Goal: Transaction & Acquisition: Purchase product/service

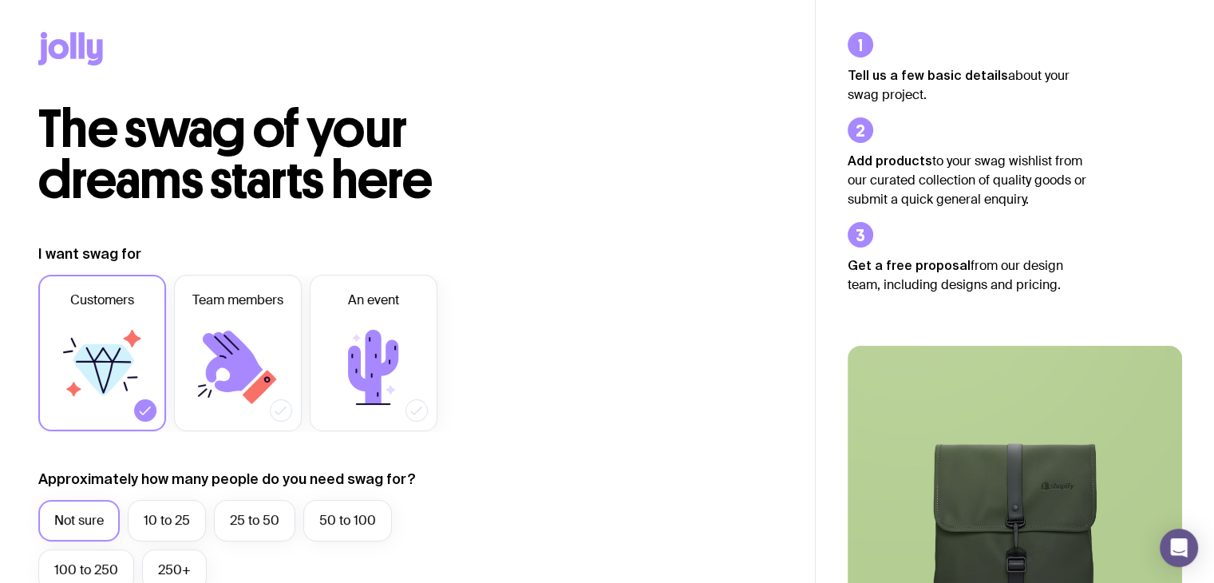
click at [73, 57] on icon at bounding box center [73, 45] width 6 height 26
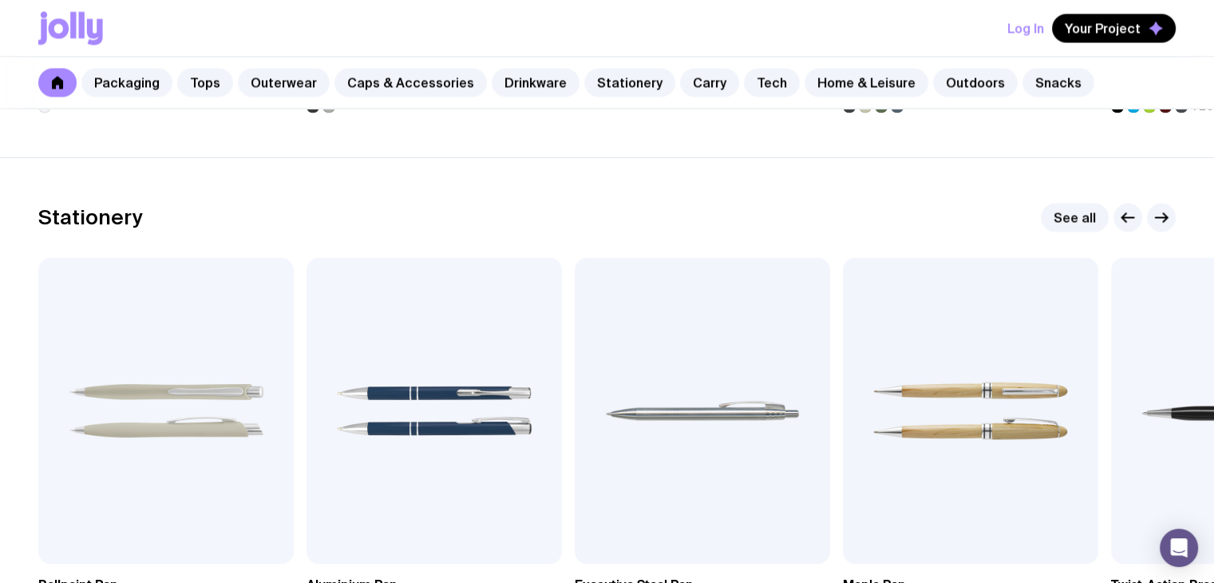
scroll to position [2774, 0]
click at [1156, 217] on icon "button" at bounding box center [1161, 216] width 19 height 19
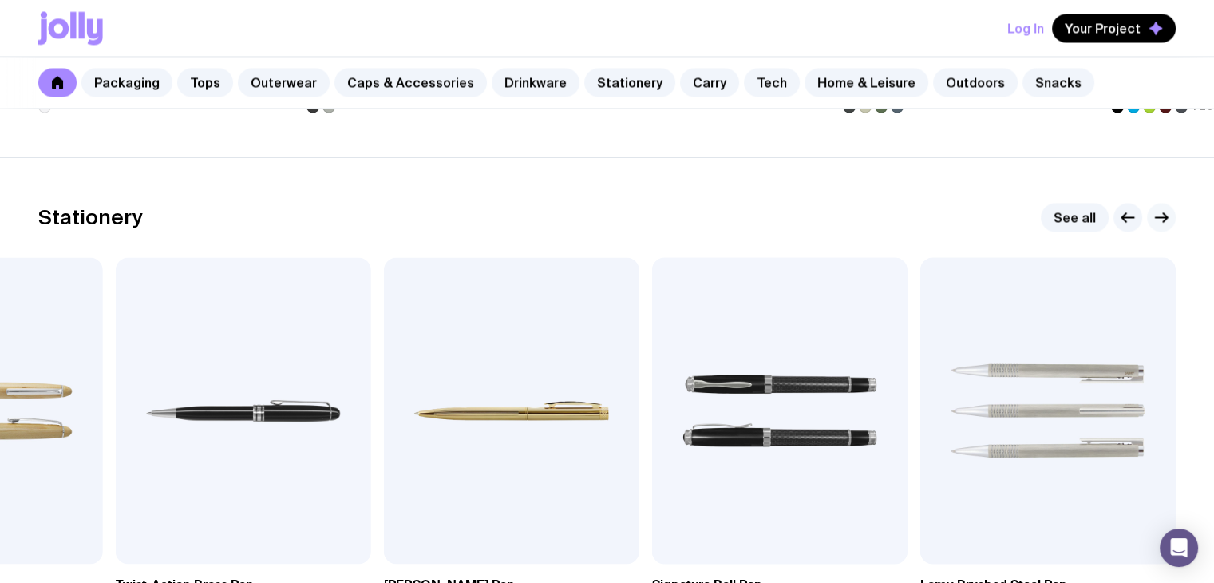
click at [1156, 217] on icon "button" at bounding box center [1161, 216] width 19 height 19
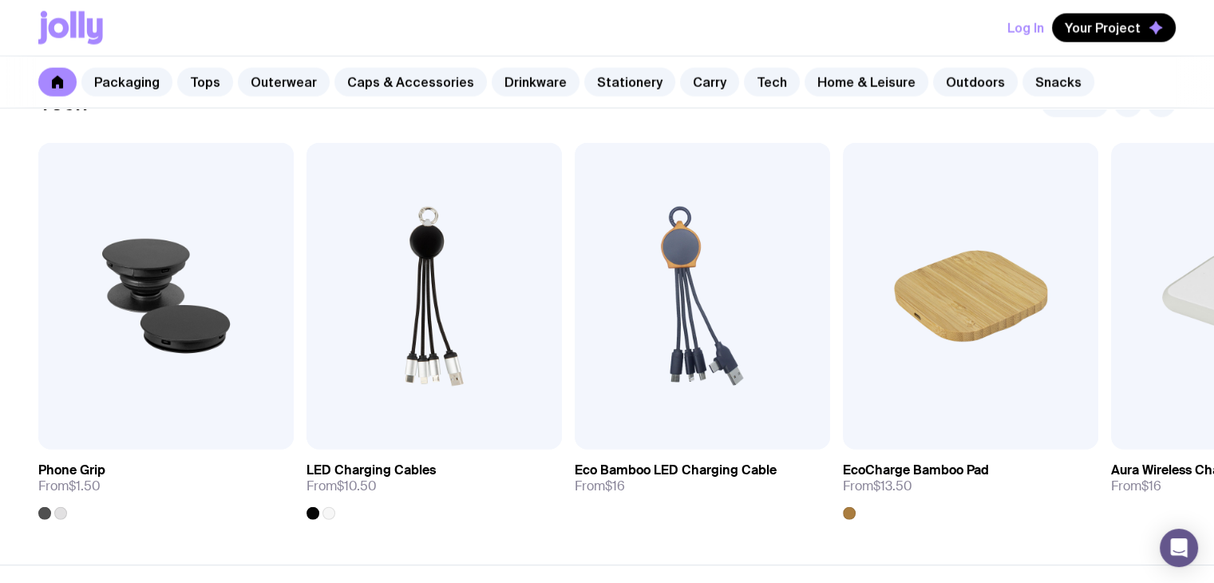
scroll to position [3923, 0]
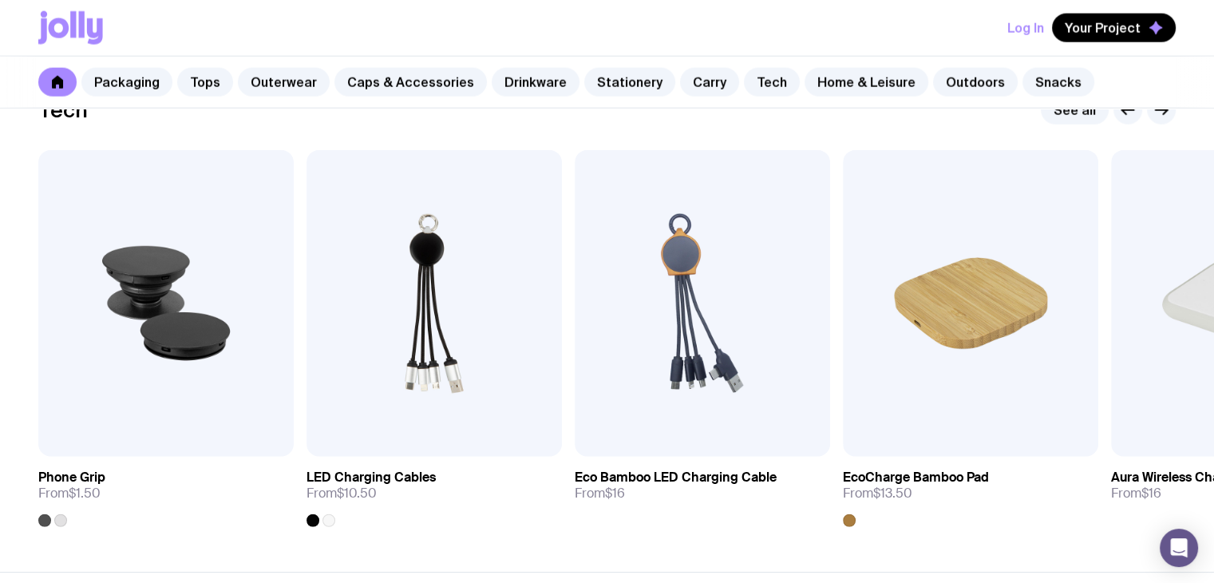
click at [635, 537] on section "Tech See all Add to wishlist View Phone Grip From $1.50 Add to wishlist View LE…" at bounding box center [607, 310] width 1214 height 521
click at [1159, 112] on icon "button" at bounding box center [1161, 110] width 19 height 19
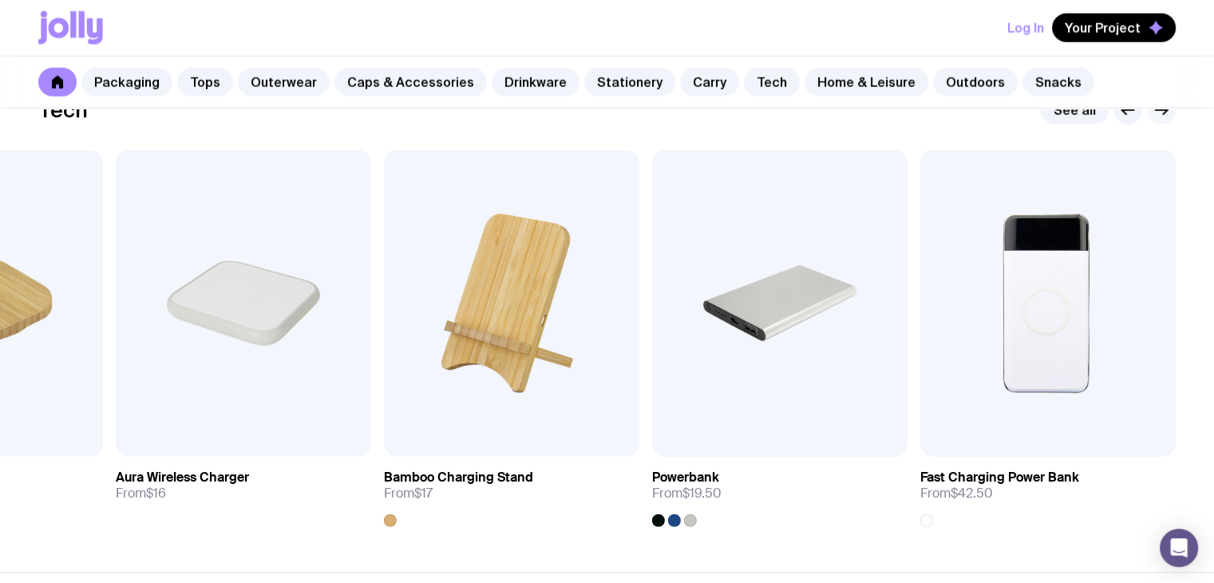
click at [1159, 112] on icon "button" at bounding box center [1161, 110] width 19 height 19
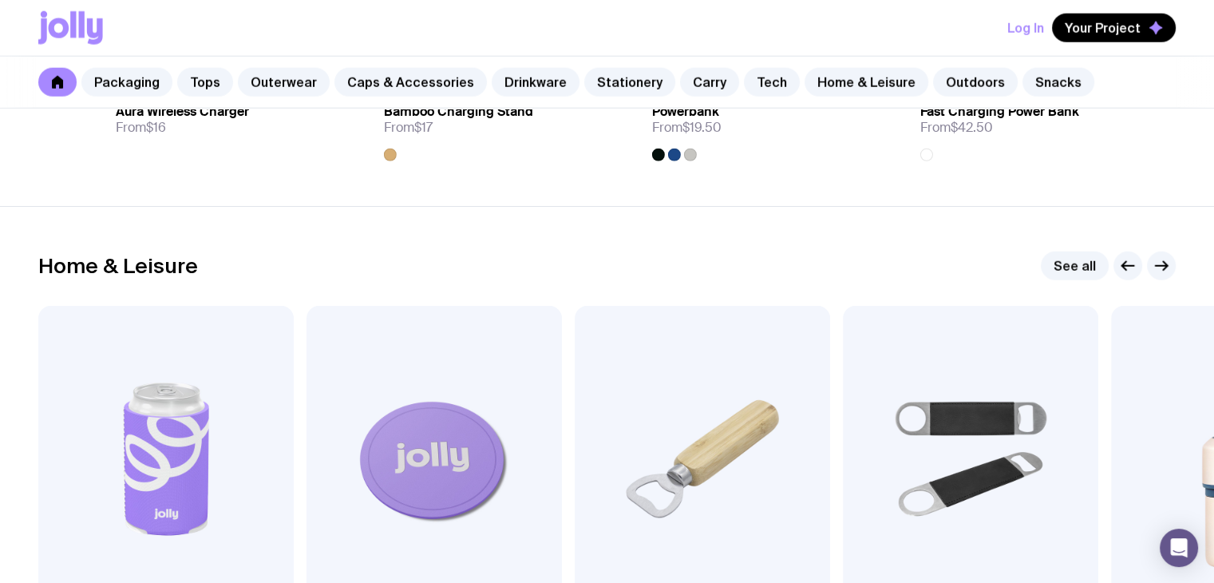
scroll to position [4418, 0]
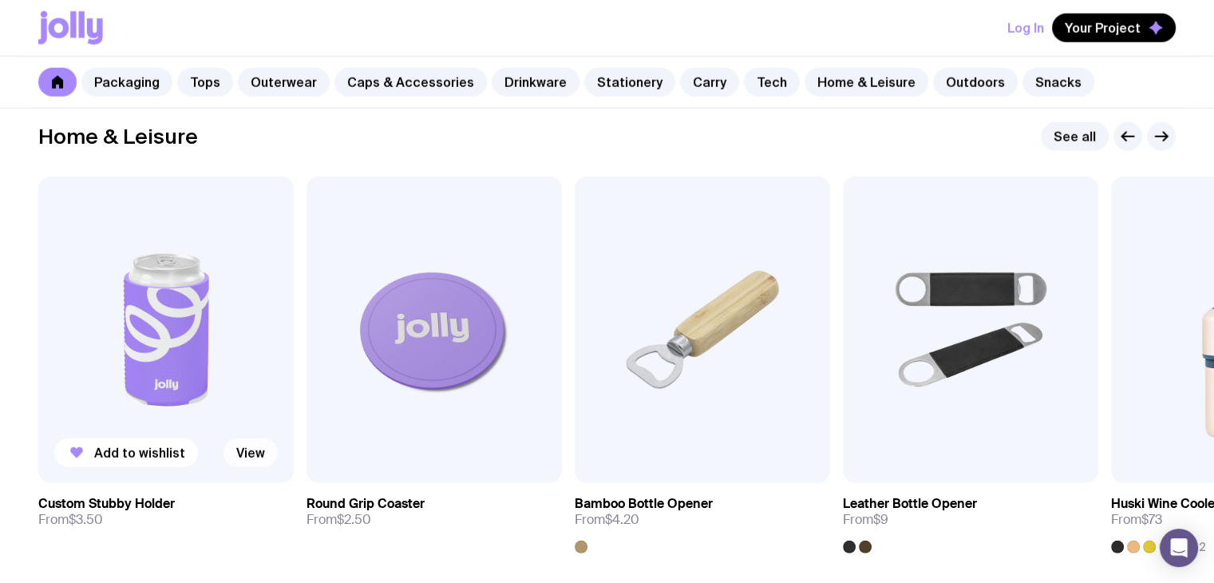
click at [255, 460] on link "View" at bounding box center [250, 452] width 54 height 29
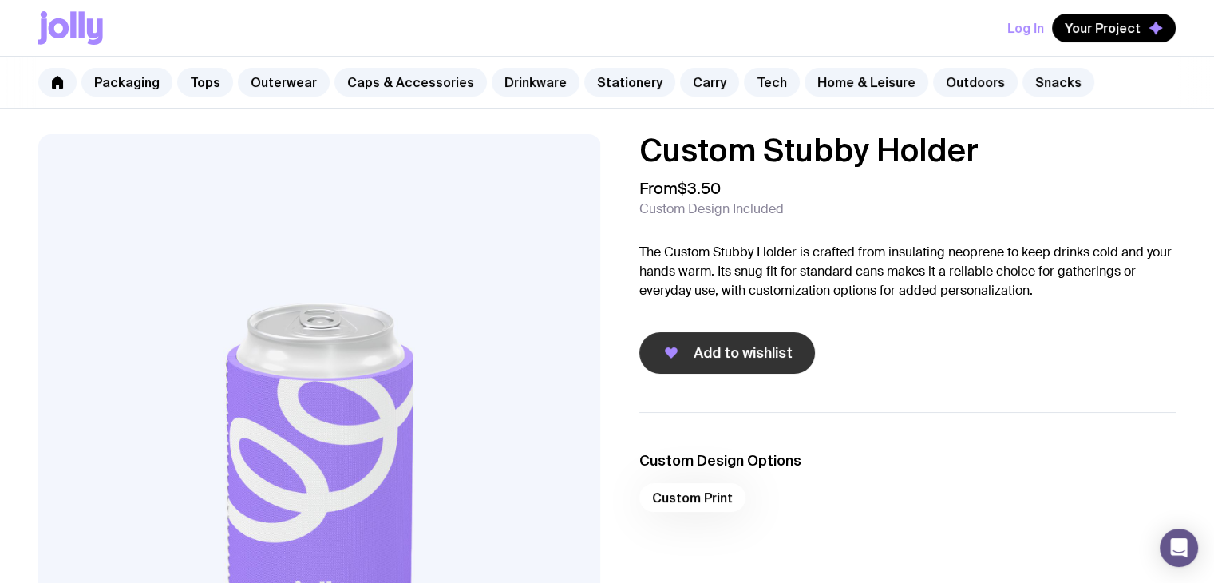
click at [737, 361] on span "Add to wishlist" at bounding box center [742, 352] width 99 height 19
click at [1029, 35] on button "Log In" at bounding box center [1025, 28] width 37 height 29
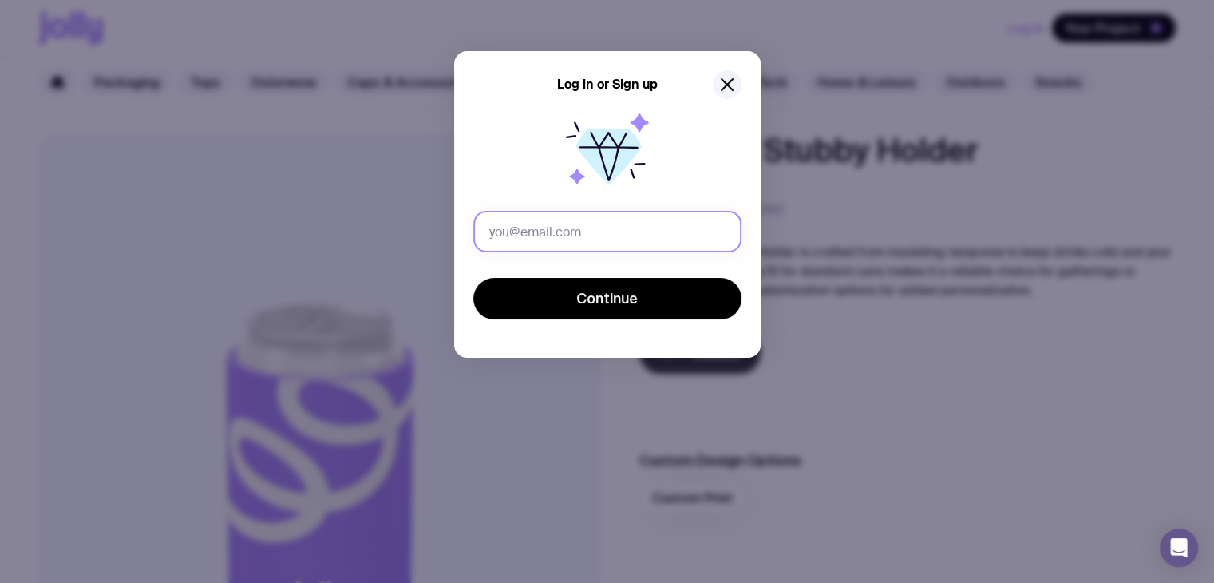
click at [624, 243] on input "text" at bounding box center [607, 231] width 268 height 41
type input "[PERSON_NAME][EMAIL_ADDRESS][PERSON_NAME][DOMAIN_NAME]"
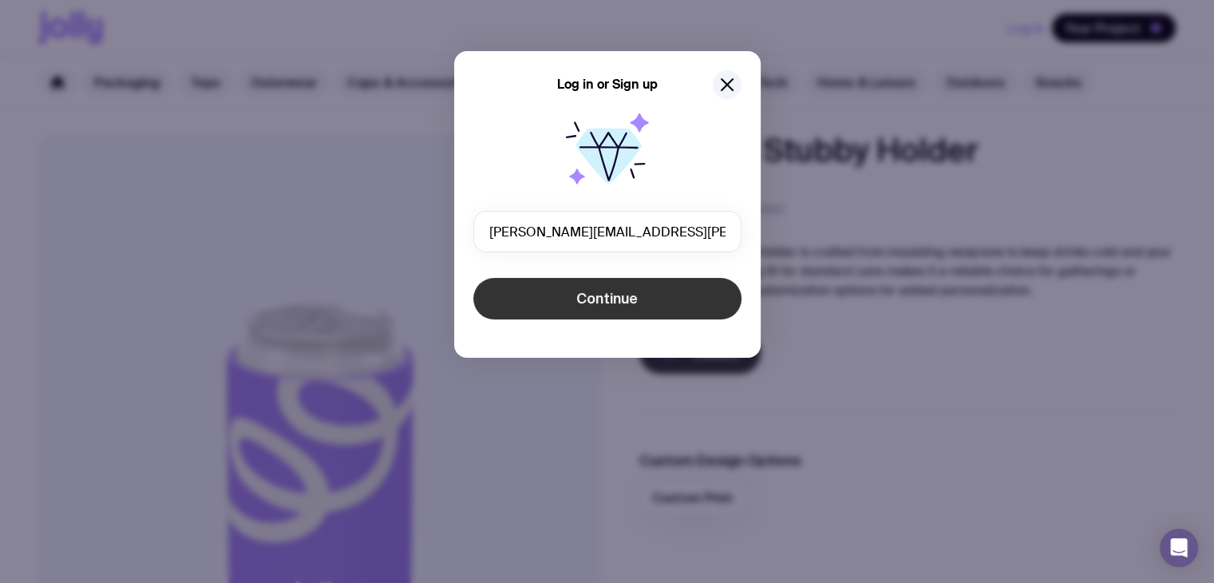
click at [632, 298] on span "Continue" at bounding box center [606, 298] width 61 height 19
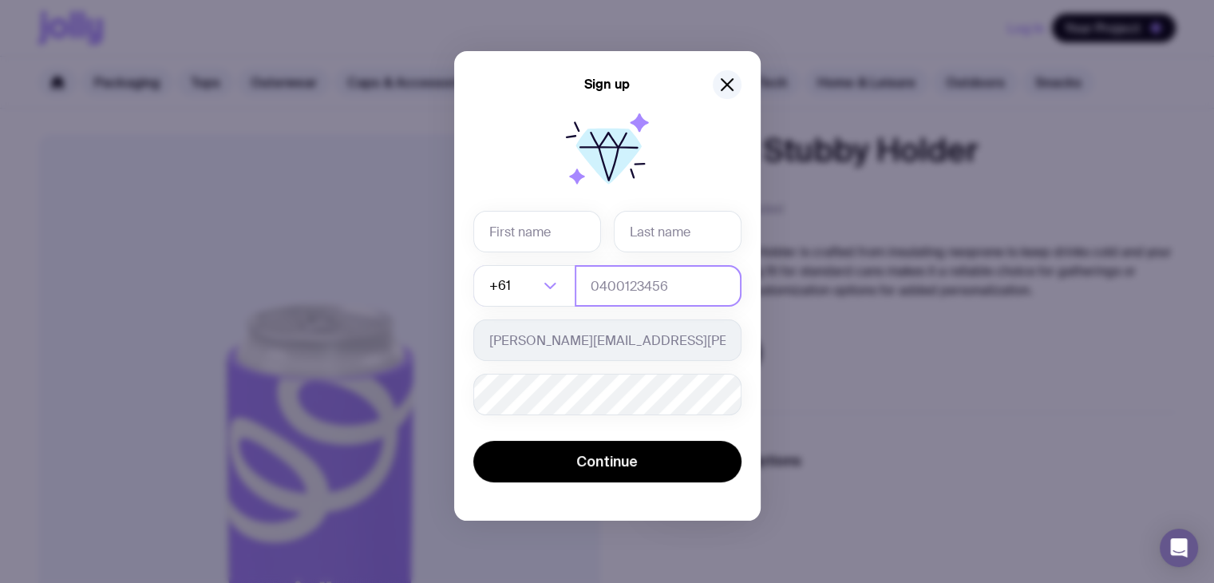
click at [622, 273] on div "+61 Loading... [PERSON_NAME][EMAIL_ADDRESS][PERSON_NAME][DOMAIN_NAME] Password …" at bounding box center [607, 313] width 268 height 204
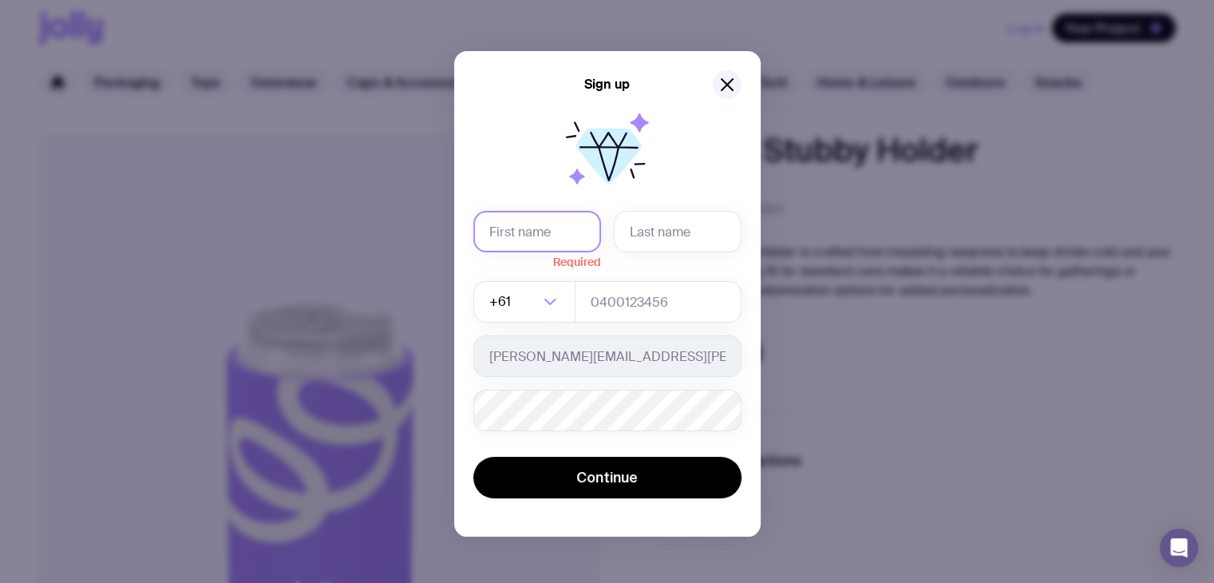
click at [543, 215] on input "text" at bounding box center [537, 231] width 128 height 41
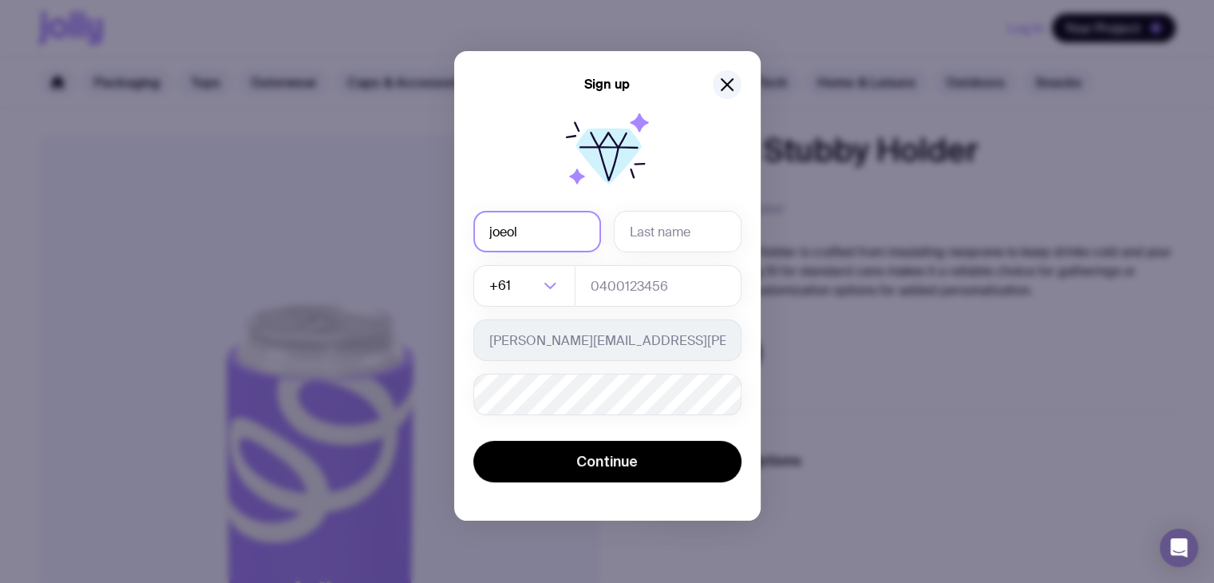
type input "joeol"
type input "CROCKFORD"
drag, startPoint x: 540, startPoint y: 230, endPoint x: 392, endPoint y: 215, distance: 149.2
click at [392, 215] on div "Sign up [PERSON_NAME] +61 Loading... [PERSON_NAME][EMAIL_ADDRESS][PERSON_NAME][…" at bounding box center [607, 291] width 1214 height 583
type input "[PERSON_NAME]"
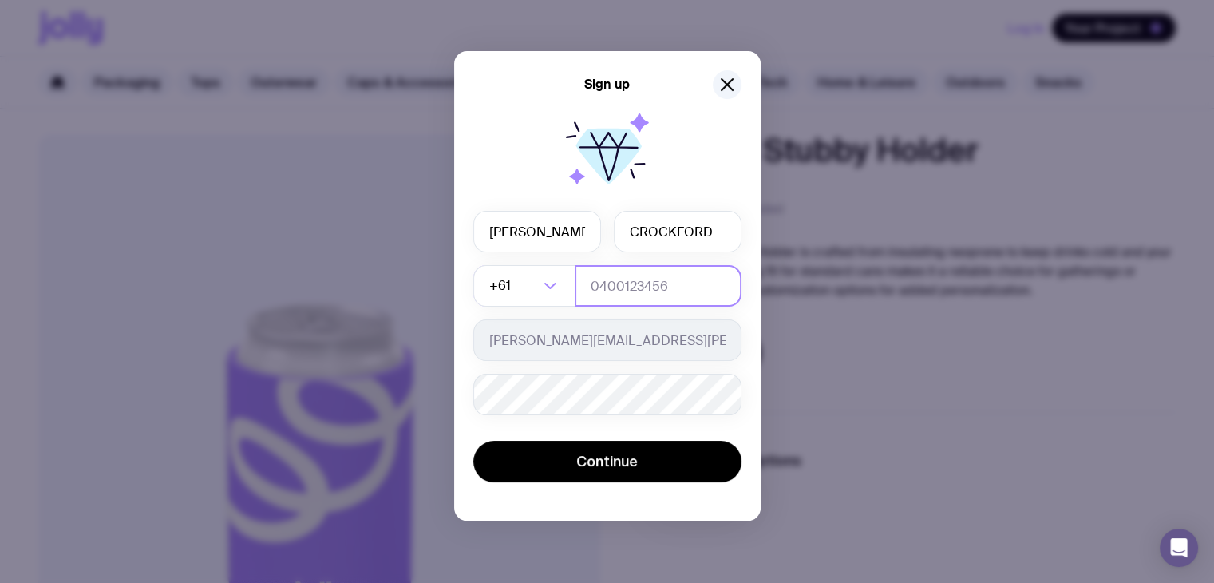
click at [629, 263] on div "[PERSON_NAME] +61 Loading... [PERSON_NAME][EMAIL_ADDRESS][PERSON_NAME][DOMAIN_N…" at bounding box center [607, 313] width 268 height 204
type input "0468715731"
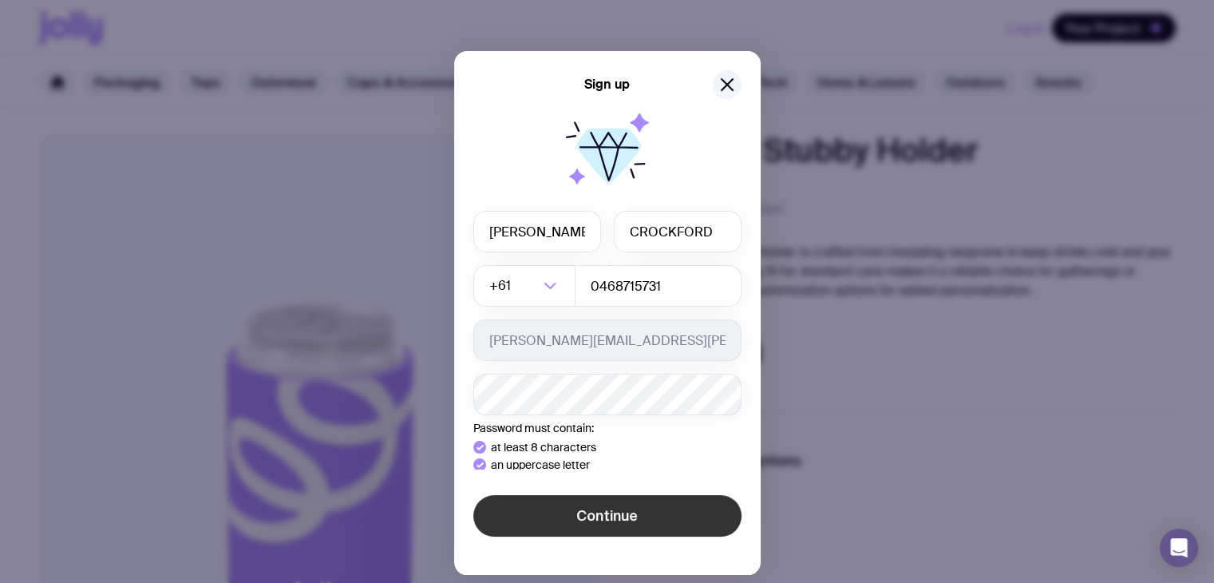
click at [626, 578] on div "Sign up [PERSON_NAME] +61 Loading... 0468715731 [PERSON_NAME][EMAIL_ADDRESS][PE…" at bounding box center [607, 291] width 1214 height 583
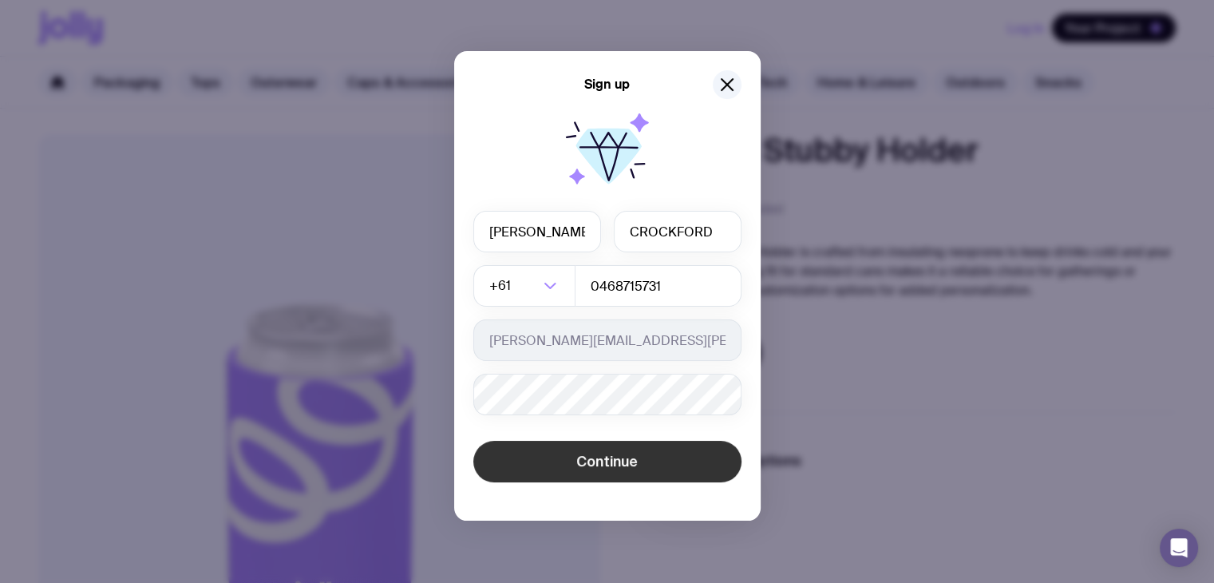
click at [573, 444] on button "Continue" at bounding box center [607, 460] width 268 height 41
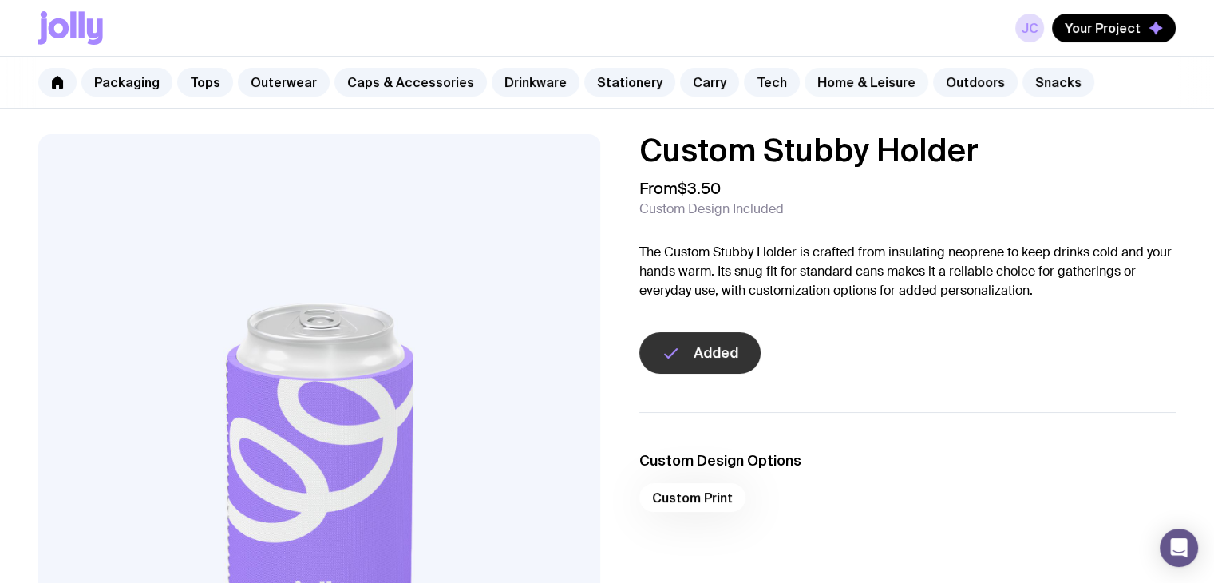
click at [848, 89] on link "Home & Leisure" at bounding box center [866, 82] width 124 height 29
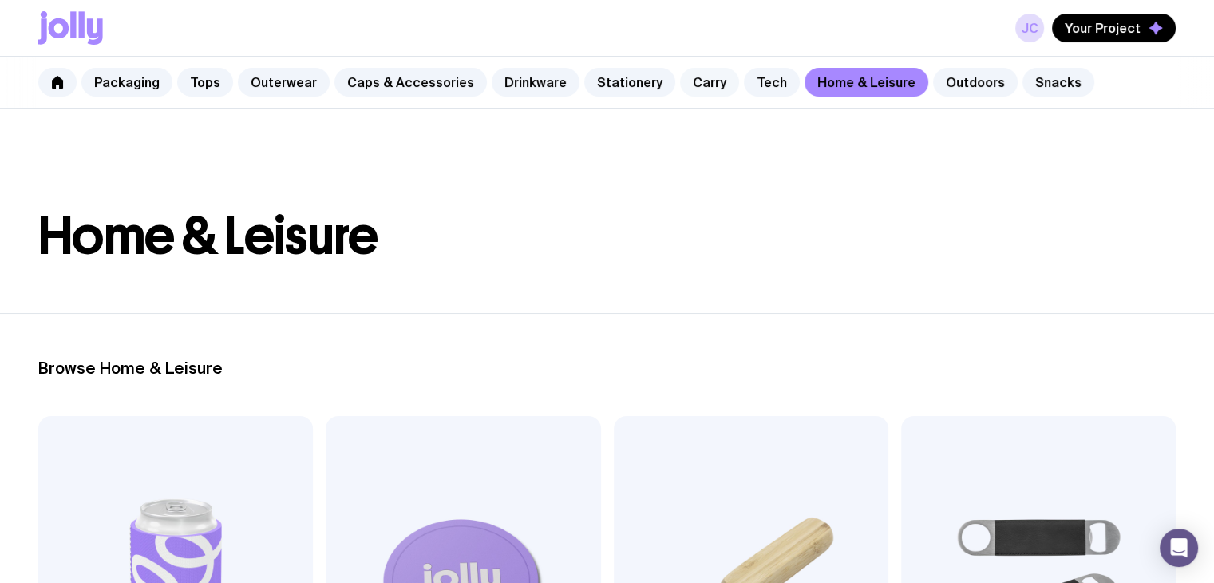
click at [680, 77] on link "Carry" at bounding box center [709, 82] width 59 height 29
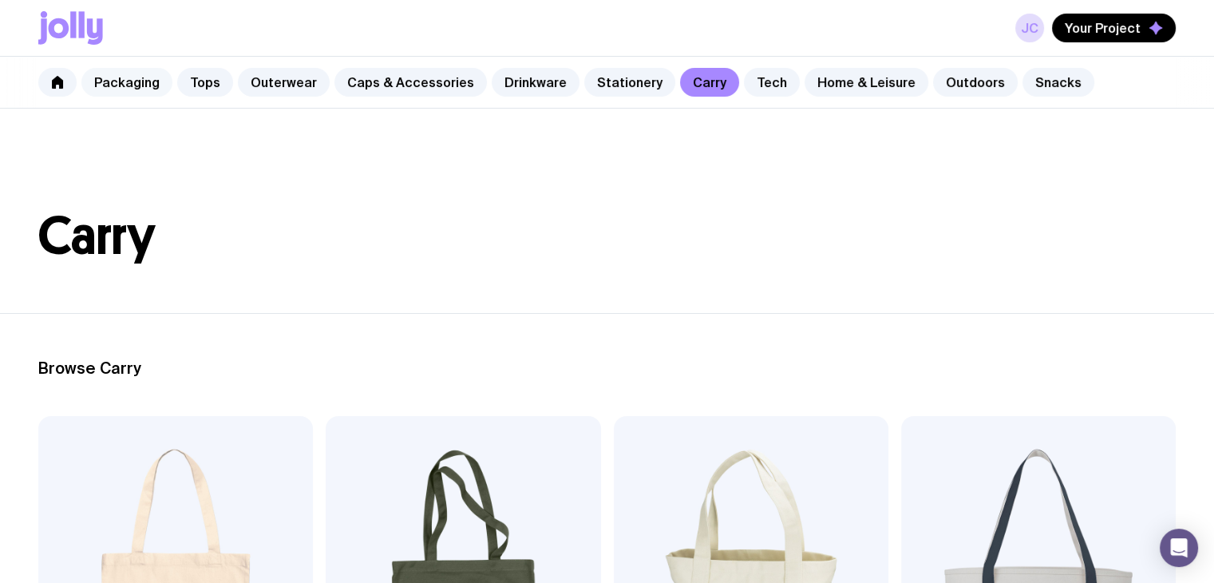
click at [114, 89] on link "Packaging" at bounding box center [126, 82] width 91 height 29
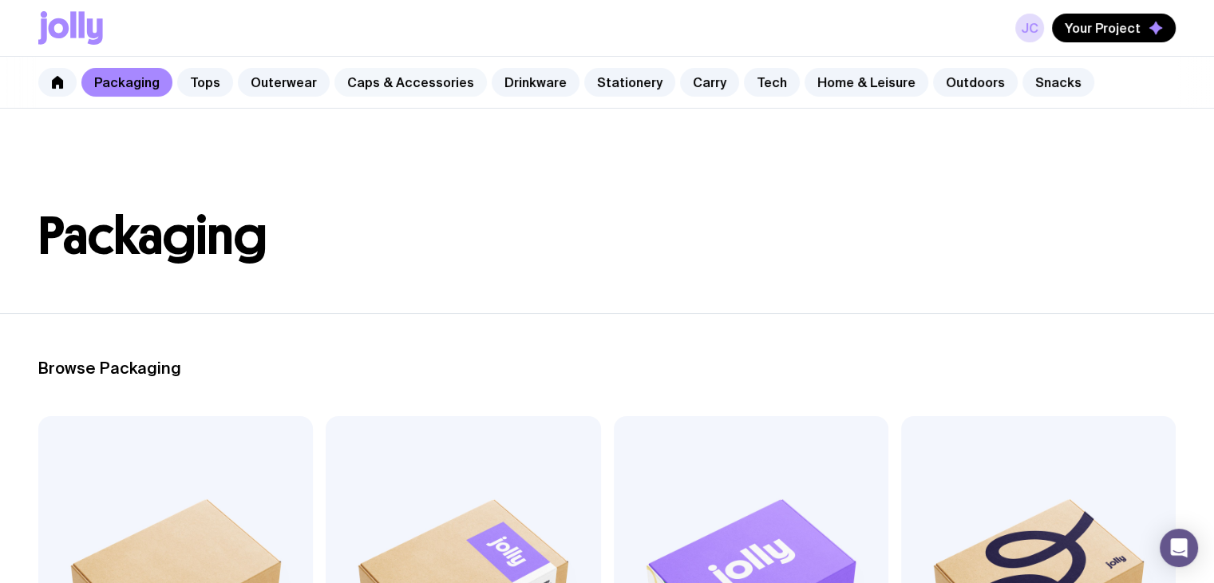
click at [378, 85] on link "Caps & Accessories" at bounding box center [410, 82] width 152 height 29
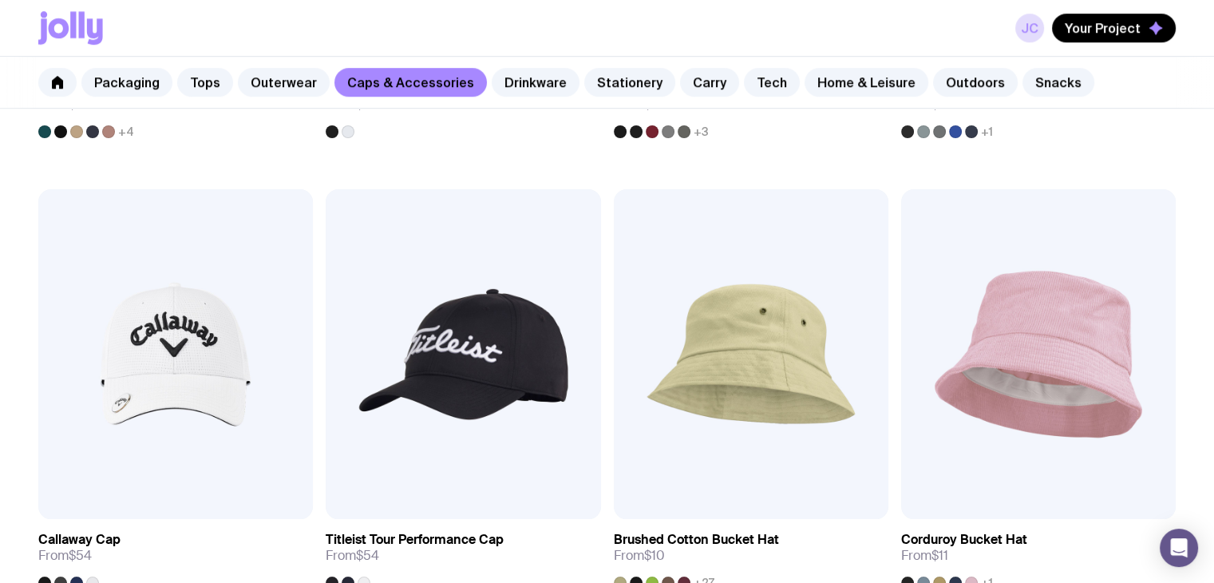
scroll to position [1221, 0]
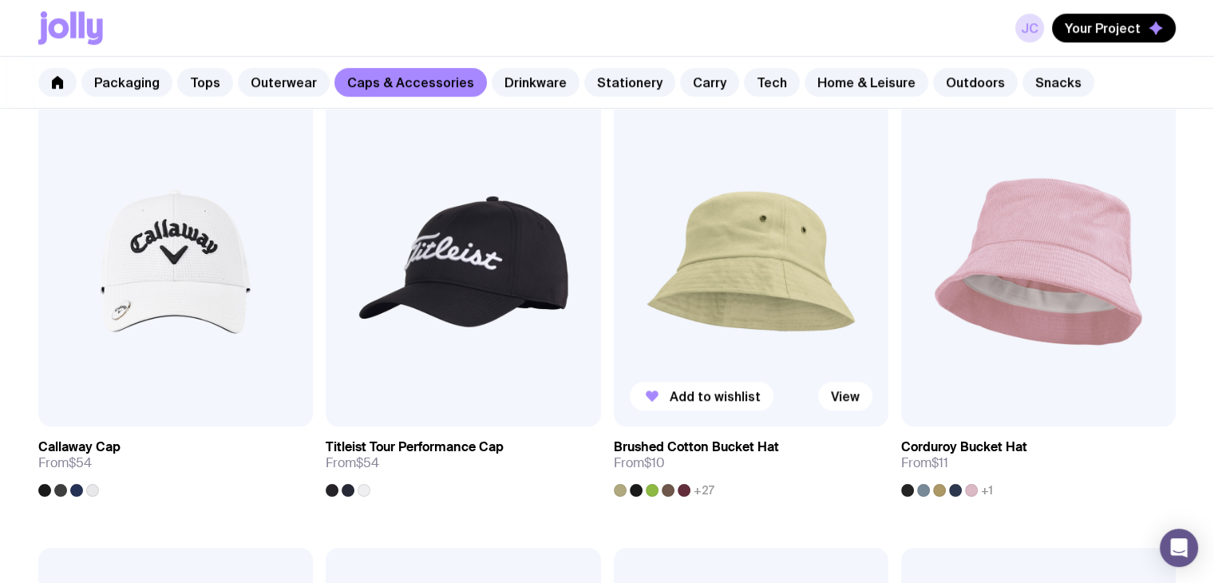
click at [836, 410] on img at bounding box center [751, 262] width 275 height 330
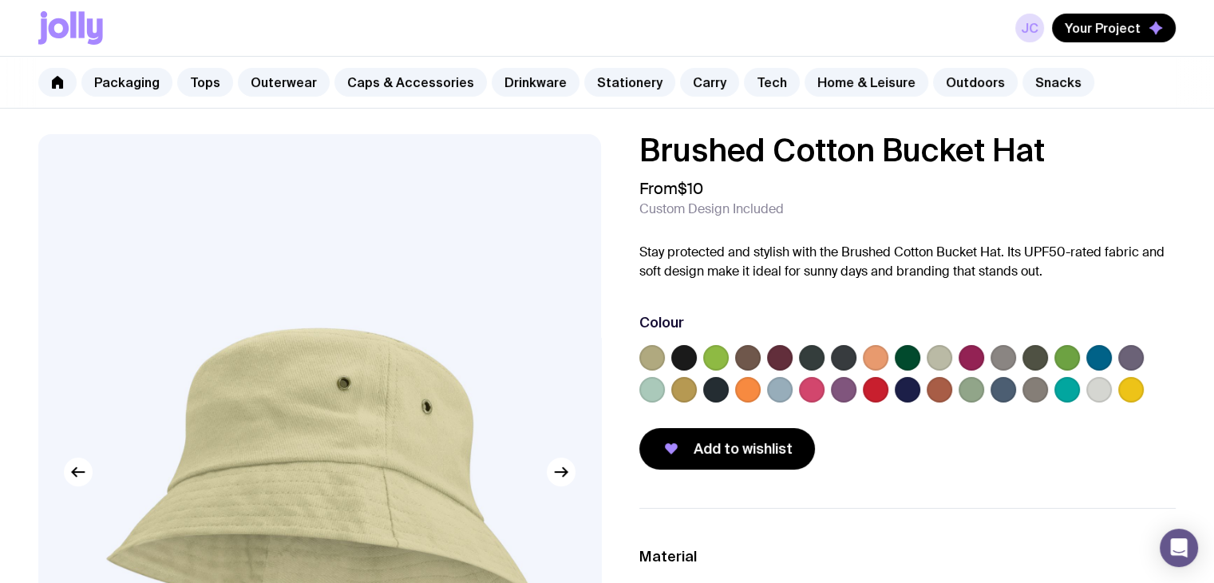
click at [682, 355] on label at bounding box center [684, 358] width 26 height 26
click at [0, 0] on input "radio" at bounding box center [0, 0] width 0 height 0
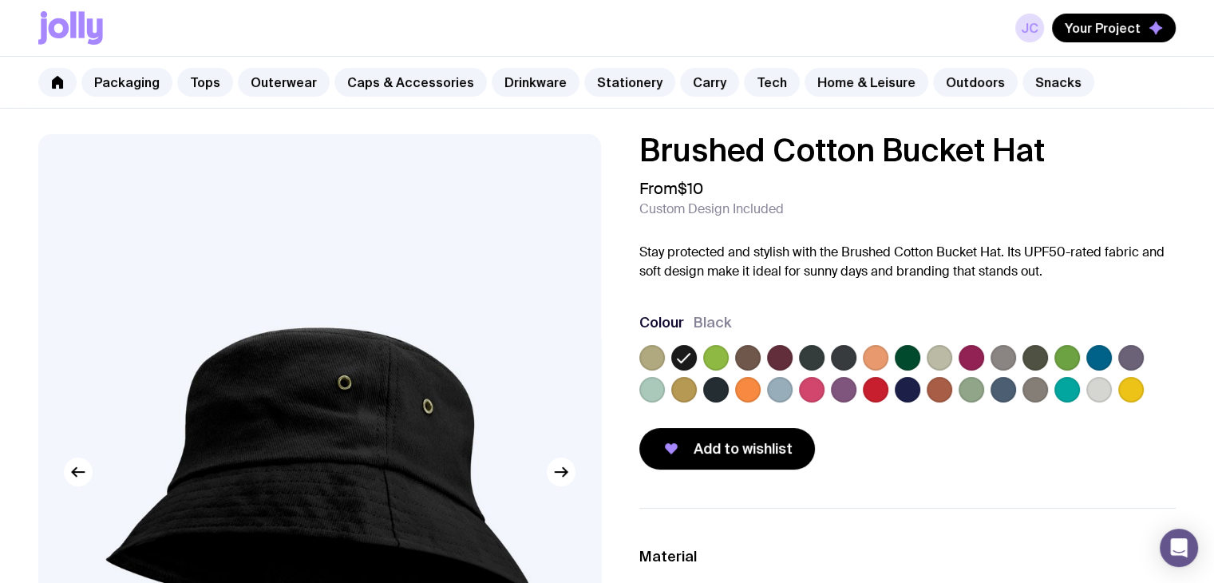
click at [718, 357] on label at bounding box center [716, 358] width 26 height 26
click at [0, 0] on input "radio" at bounding box center [0, 0] width 0 height 0
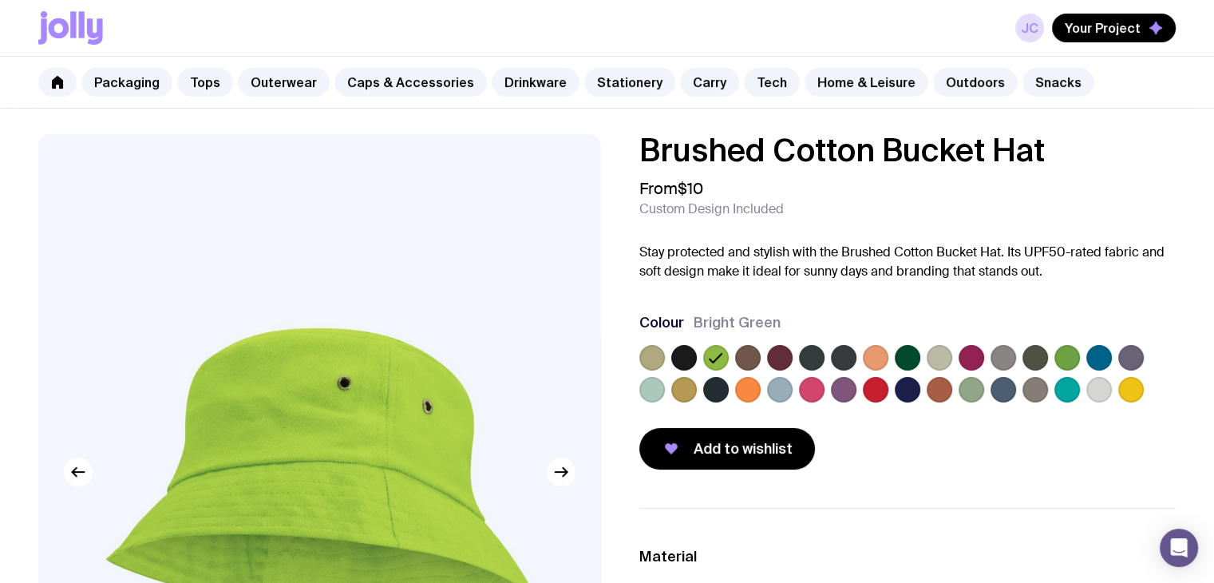
click at [747, 357] on label at bounding box center [748, 358] width 26 height 26
click at [0, 0] on input "radio" at bounding box center [0, 0] width 0 height 0
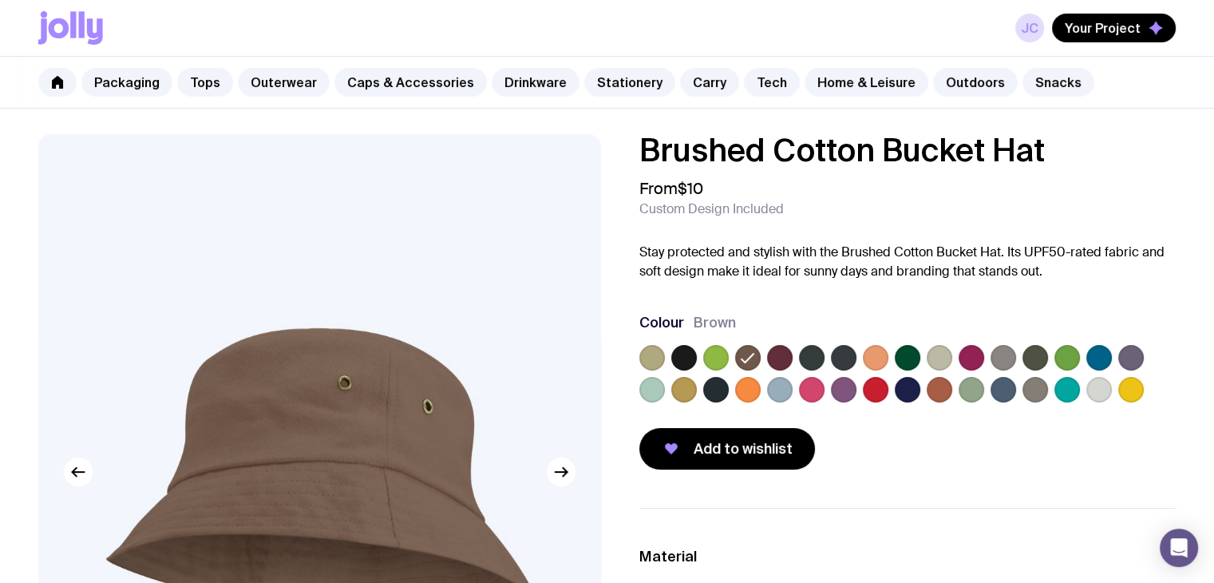
click at [795, 361] on div at bounding box center [907, 377] width 537 height 64
click at [779, 358] on label at bounding box center [780, 358] width 26 height 26
click at [0, 0] on input "radio" at bounding box center [0, 0] width 0 height 0
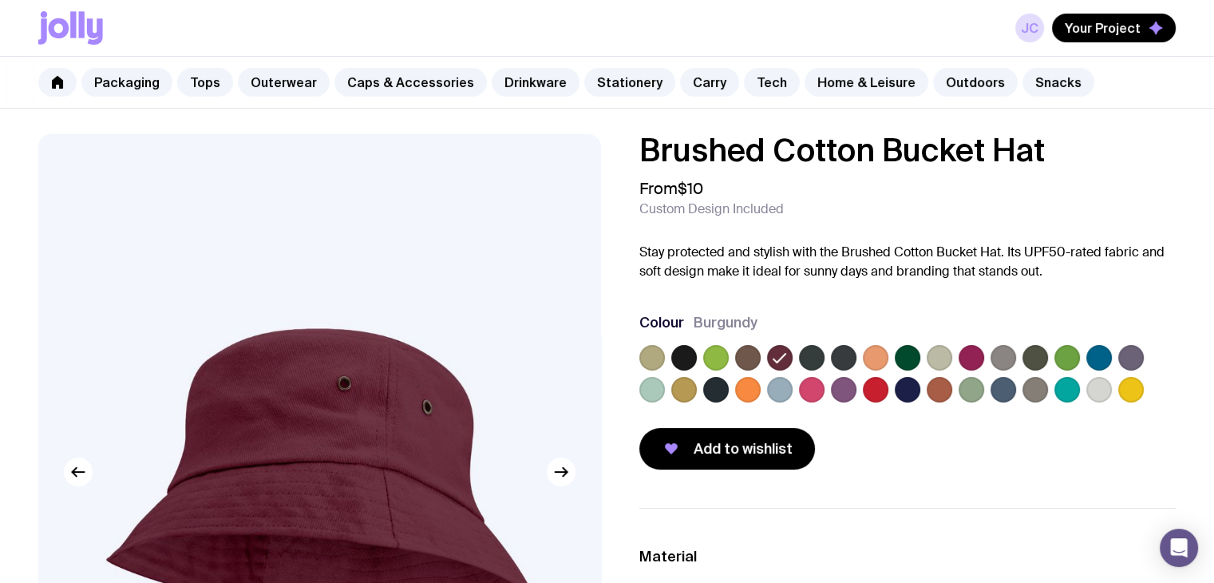
click at [826, 358] on div at bounding box center [907, 377] width 537 height 64
click at [811, 356] on label at bounding box center [812, 358] width 26 height 26
click at [0, 0] on input "radio" at bounding box center [0, 0] width 0 height 0
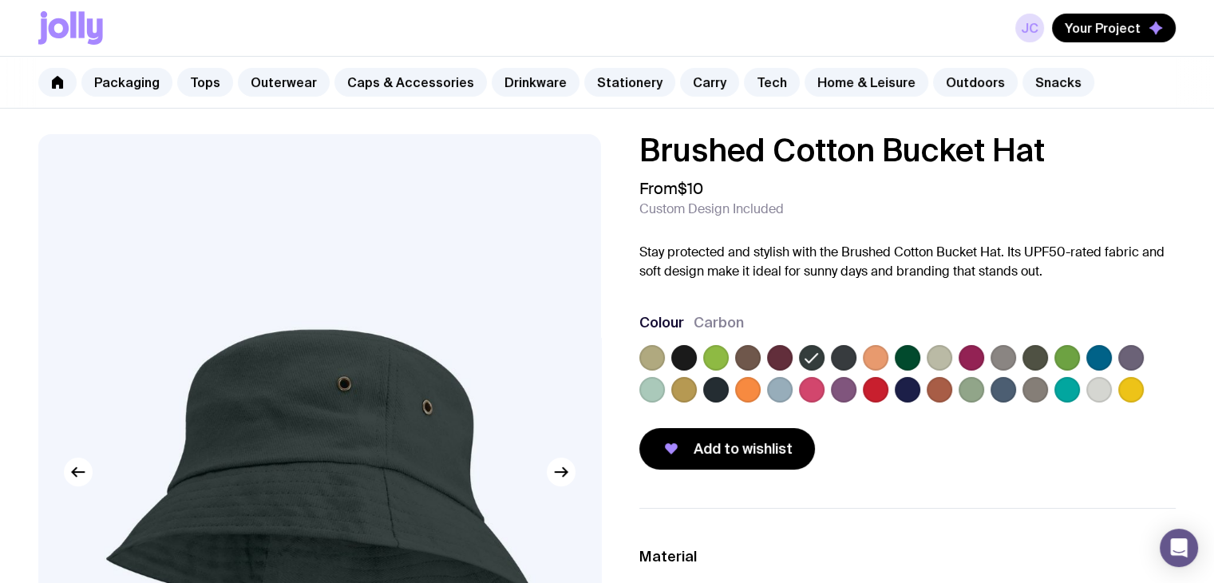
click at [843, 355] on label at bounding box center [844, 358] width 26 height 26
click at [0, 0] on input "radio" at bounding box center [0, 0] width 0 height 0
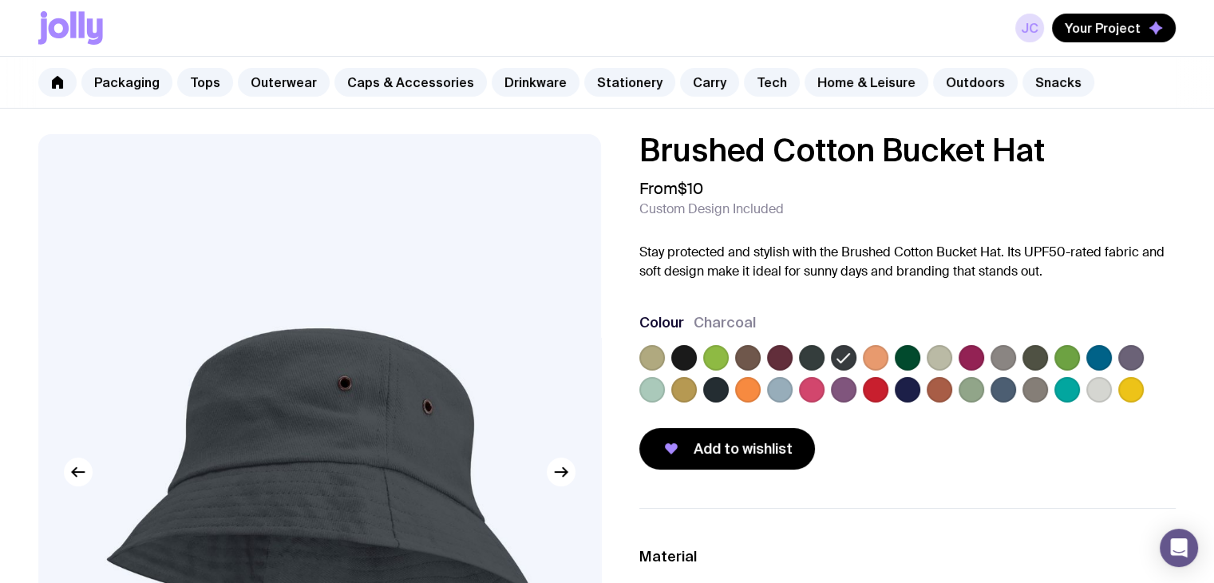
click at [1061, 400] on label at bounding box center [1067, 390] width 26 height 26
click at [0, 0] on input "radio" at bounding box center [0, 0] width 0 height 0
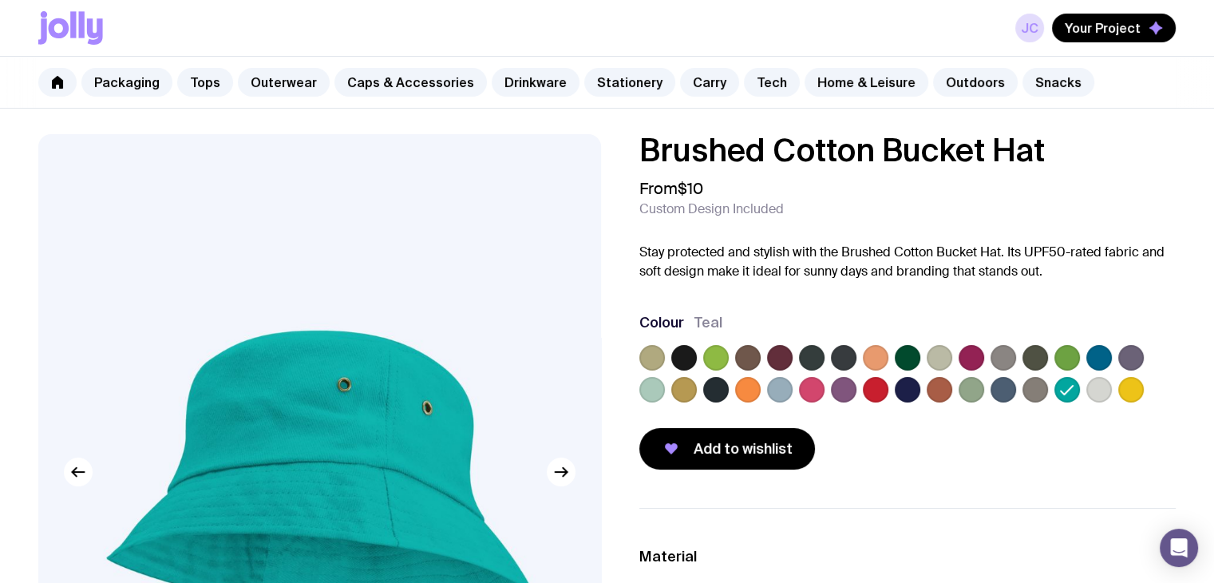
click at [1001, 393] on label at bounding box center [1003, 390] width 26 height 26
click at [0, 0] on input "radio" at bounding box center [0, 0] width 0 height 0
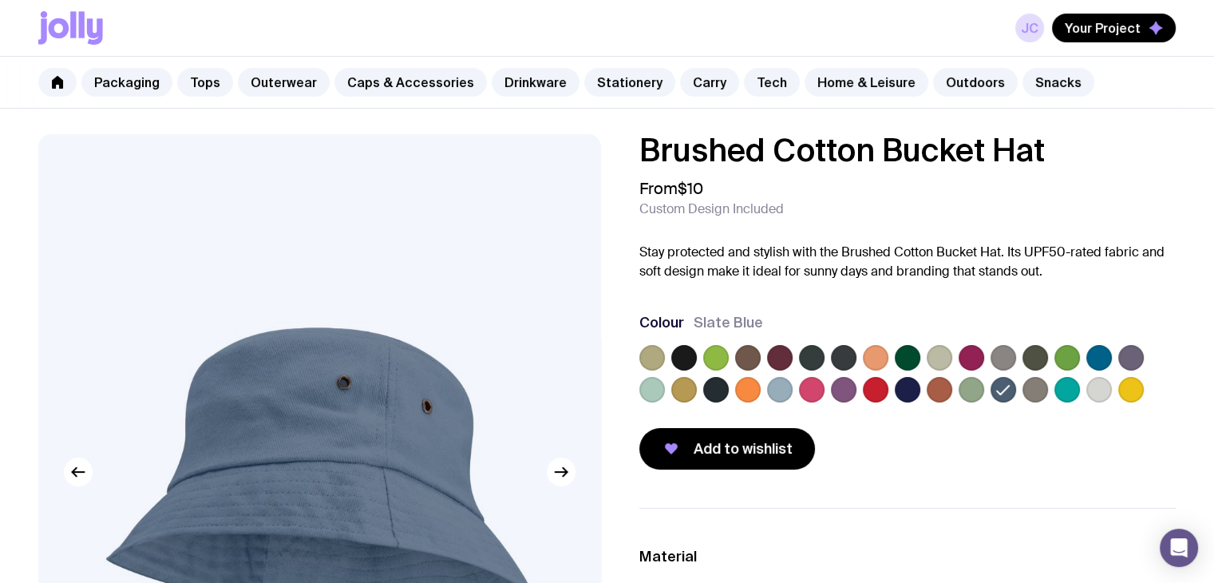
click at [978, 389] on label at bounding box center [971, 390] width 26 height 26
click at [0, 0] on input "radio" at bounding box center [0, 0] width 0 height 0
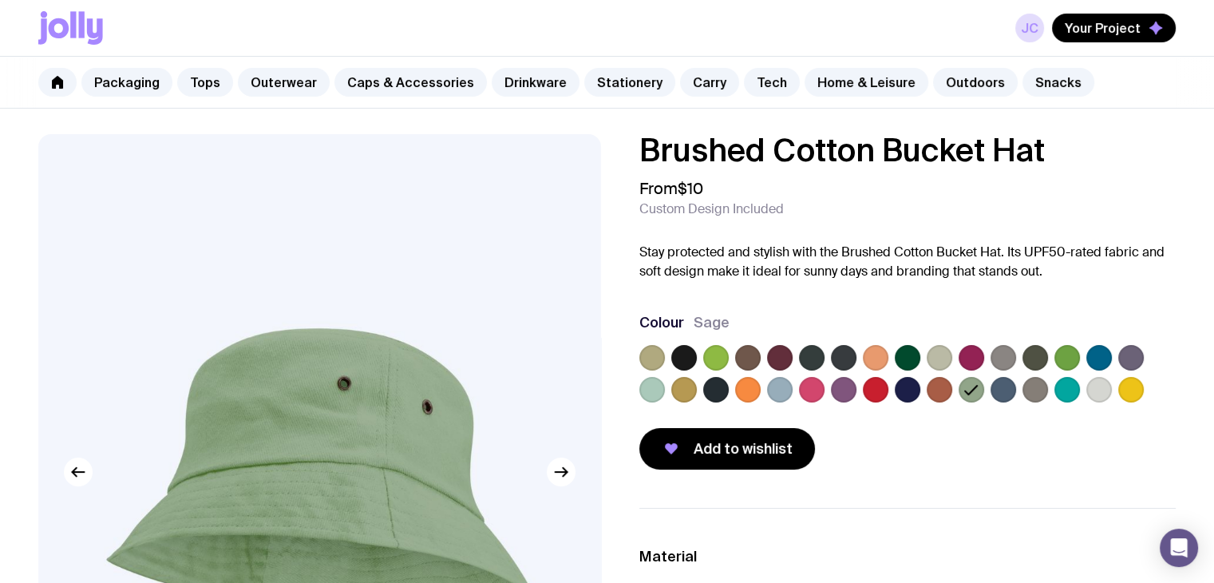
click at [955, 390] on div at bounding box center [907, 377] width 537 height 64
click at [938, 386] on label at bounding box center [939, 390] width 26 height 26
click at [0, 0] on input "radio" at bounding box center [0, 0] width 0 height 0
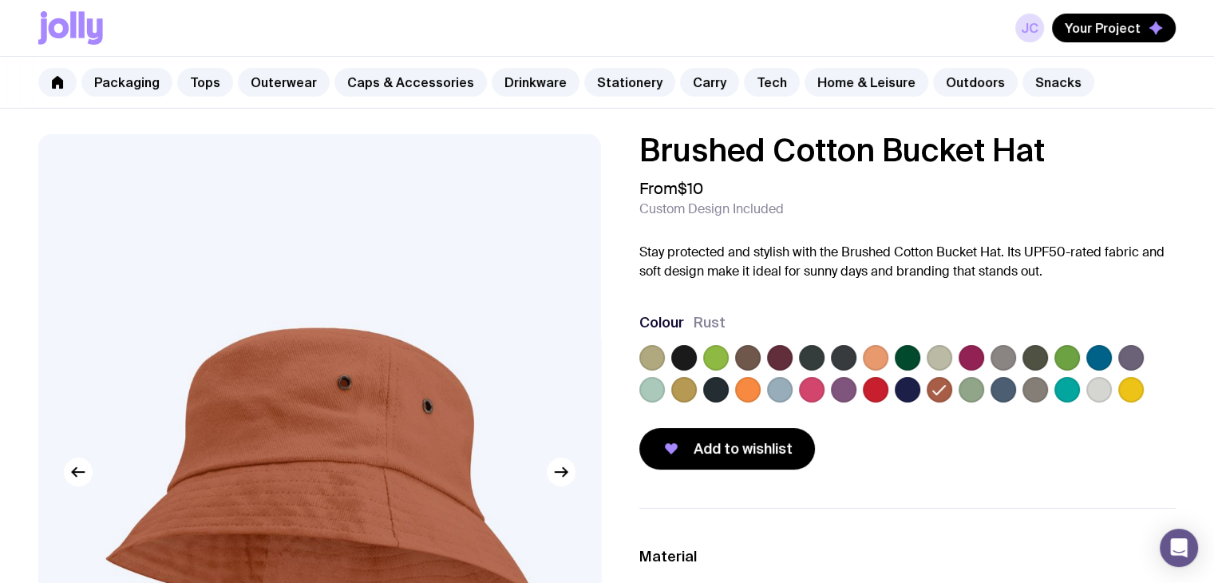
click at [883, 389] on label at bounding box center [876, 390] width 26 height 26
click at [0, 0] on input "radio" at bounding box center [0, 0] width 0 height 0
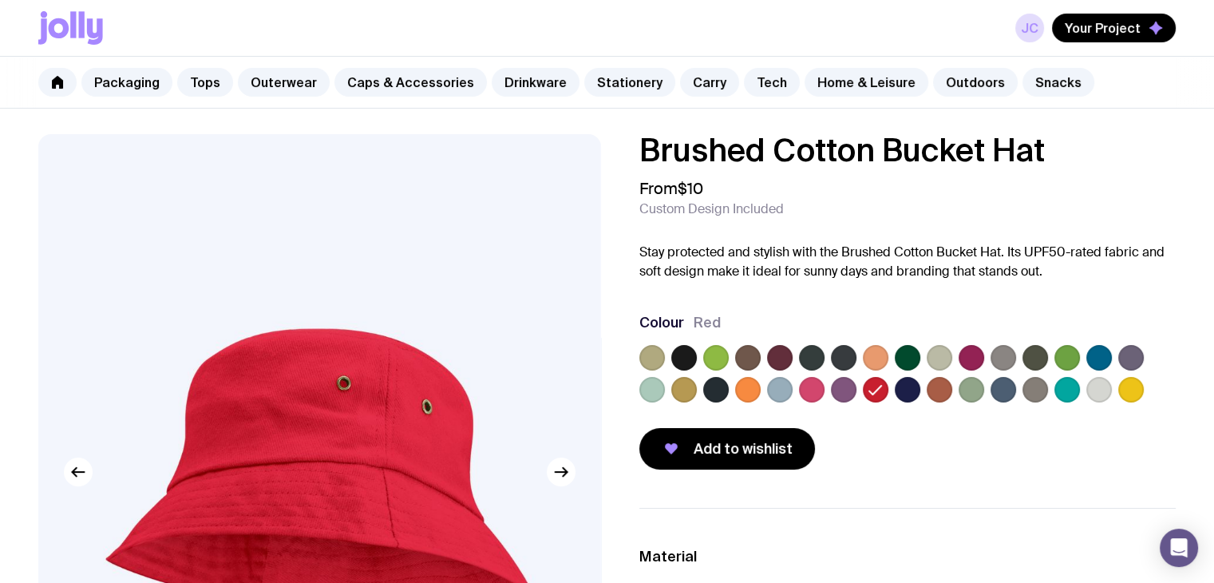
click at [882, 389] on icon at bounding box center [875, 389] width 19 height 19
click at [0, 0] on input "radio" at bounding box center [0, 0] width 0 height 0
click at [784, 395] on label at bounding box center [780, 390] width 26 height 26
click at [0, 0] on input "radio" at bounding box center [0, 0] width 0 height 0
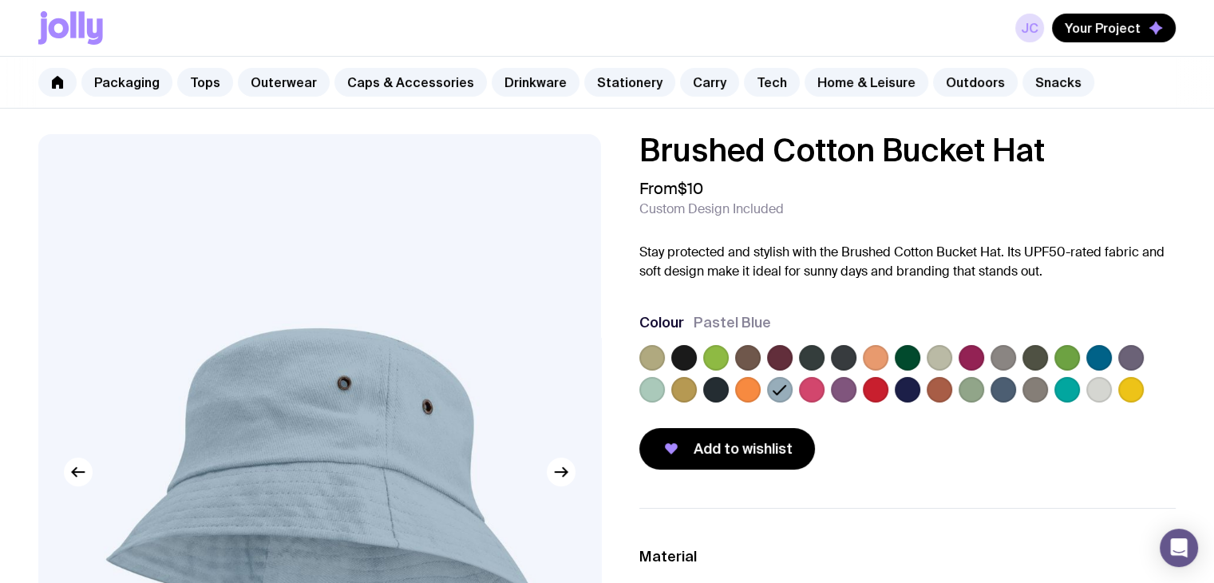
click at [643, 388] on label at bounding box center [652, 390] width 26 height 26
click at [0, 0] on input "radio" at bounding box center [0, 0] width 0 height 0
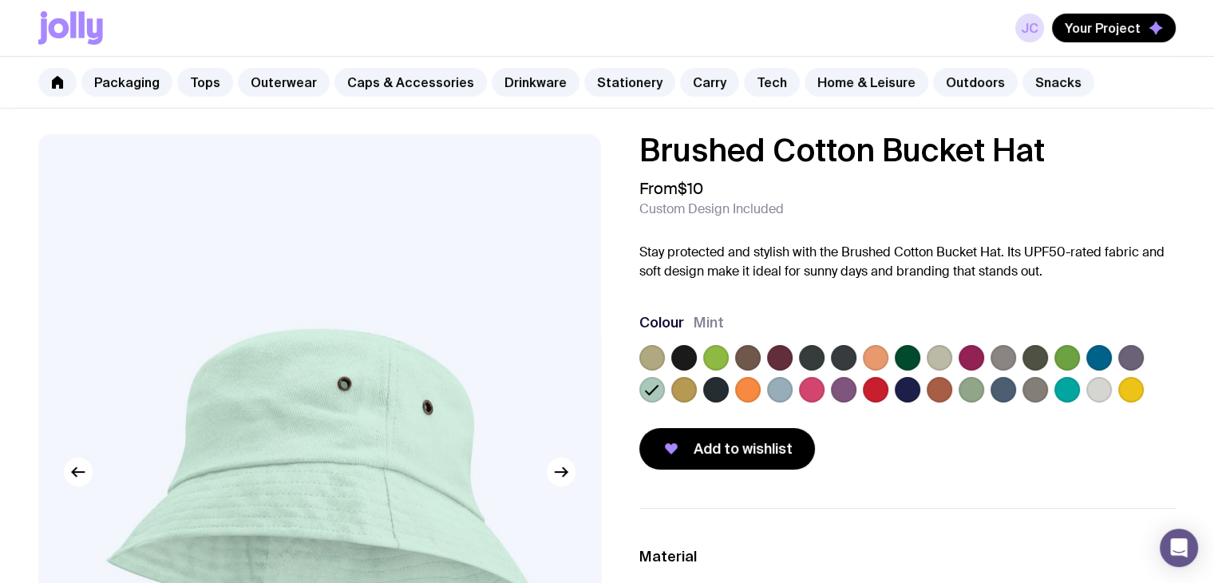
click at [662, 357] on label at bounding box center [652, 358] width 26 height 26
click at [0, 0] on input "radio" at bounding box center [0, 0] width 0 height 0
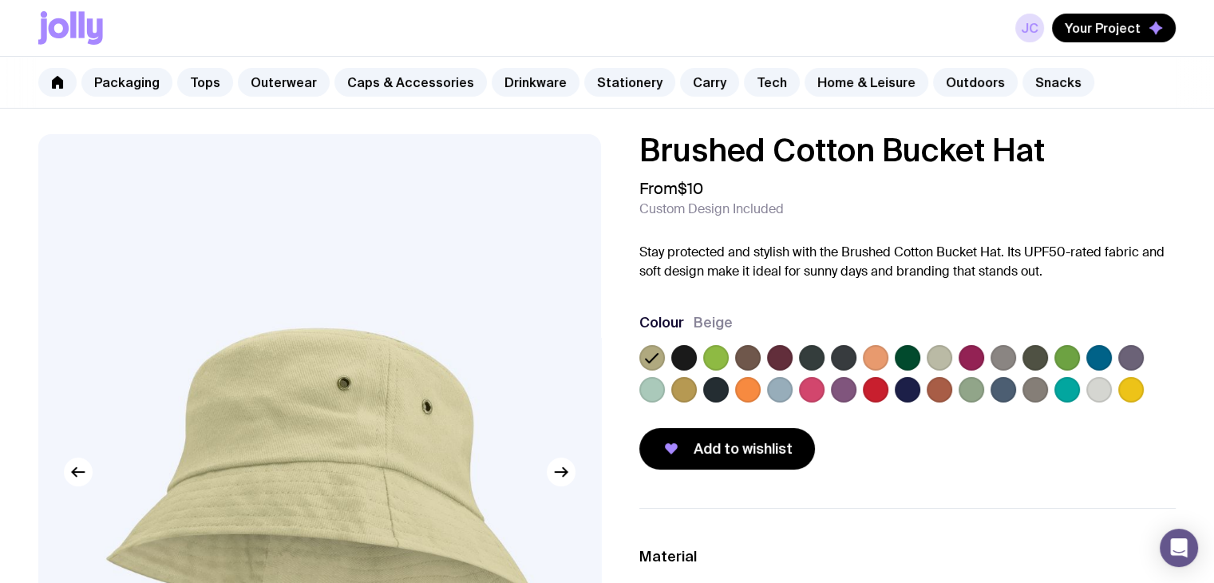
click at [715, 355] on label at bounding box center [716, 358] width 26 height 26
click at [0, 0] on input "radio" at bounding box center [0, 0] width 0 height 0
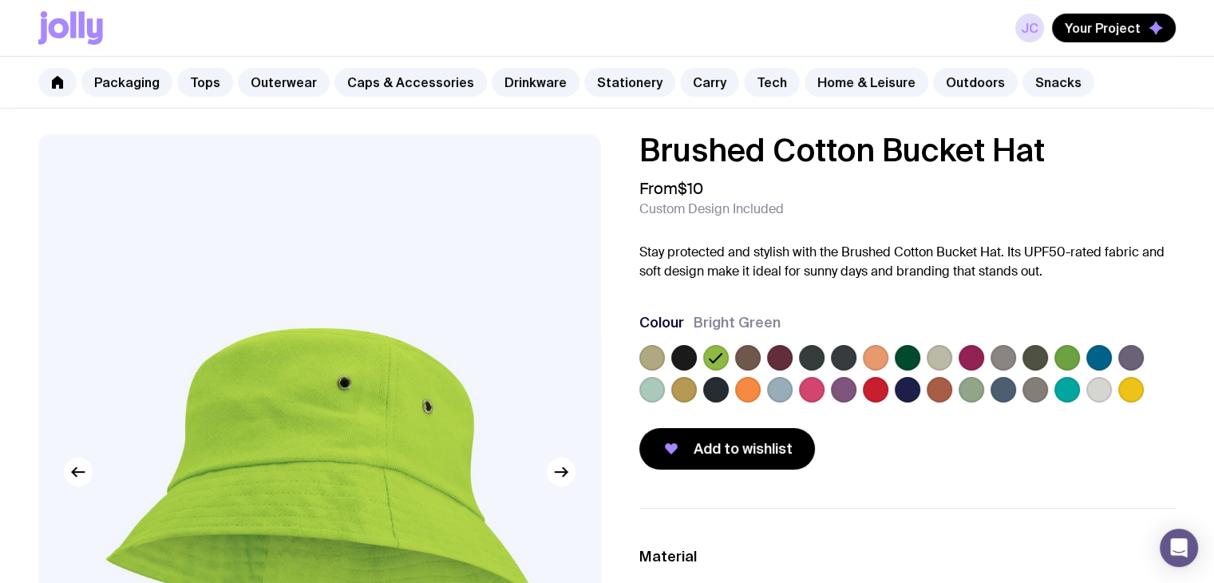
click at [671, 355] on label at bounding box center [684, 358] width 26 height 26
click at [0, 0] on input "radio" at bounding box center [0, 0] width 0 height 0
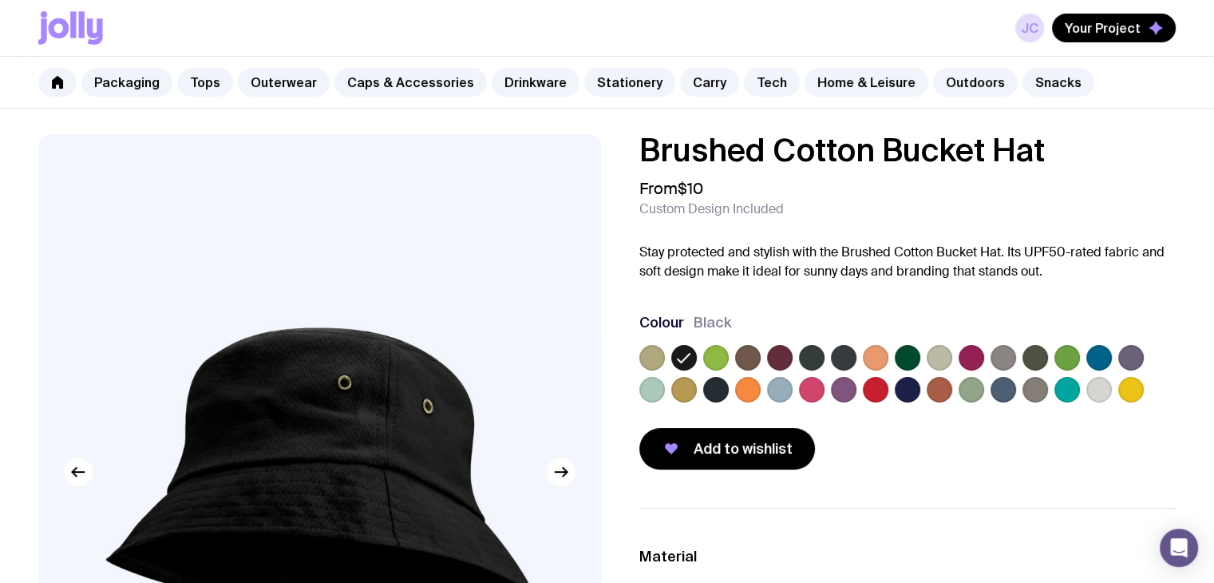
click at [792, 355] on div at bounding box center [907, 377] width 537 height 64
click at [785, 357] on label at bounding box center [780, 358] width 26 height 26
click at [0, 0] on input "radio" at bounding box center [0, 0] width 0 height 0
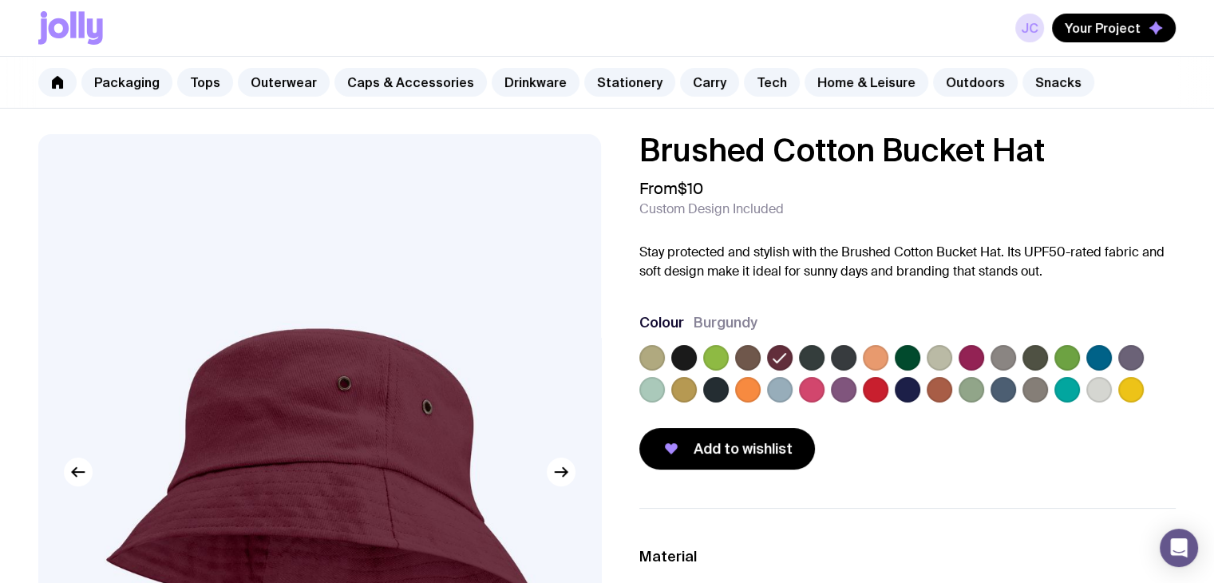
click at [1069, 395] on label at bounding box center [1067, 390] width 26 height 26
click at [0, 0] on input "radio" at bounding box center [0, 0] width 0 height 0
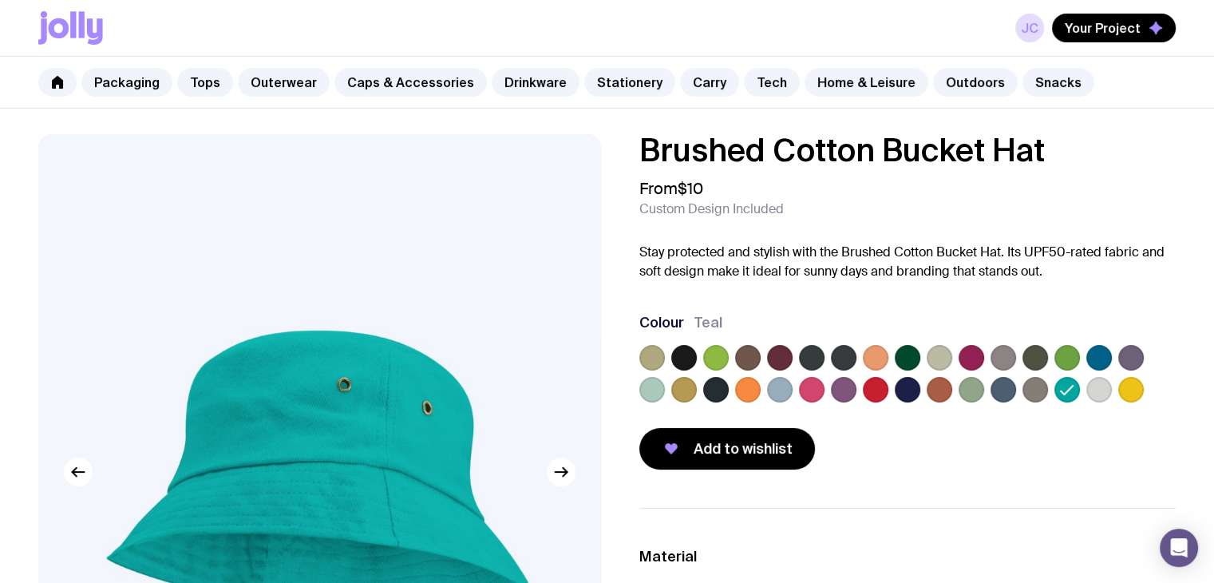
click at [918, 392] on label at bounding box center [908, 390] width 26 height 26
click at [0, 0] on input "radio" at bounding box center [0, 0] width 0 height 0
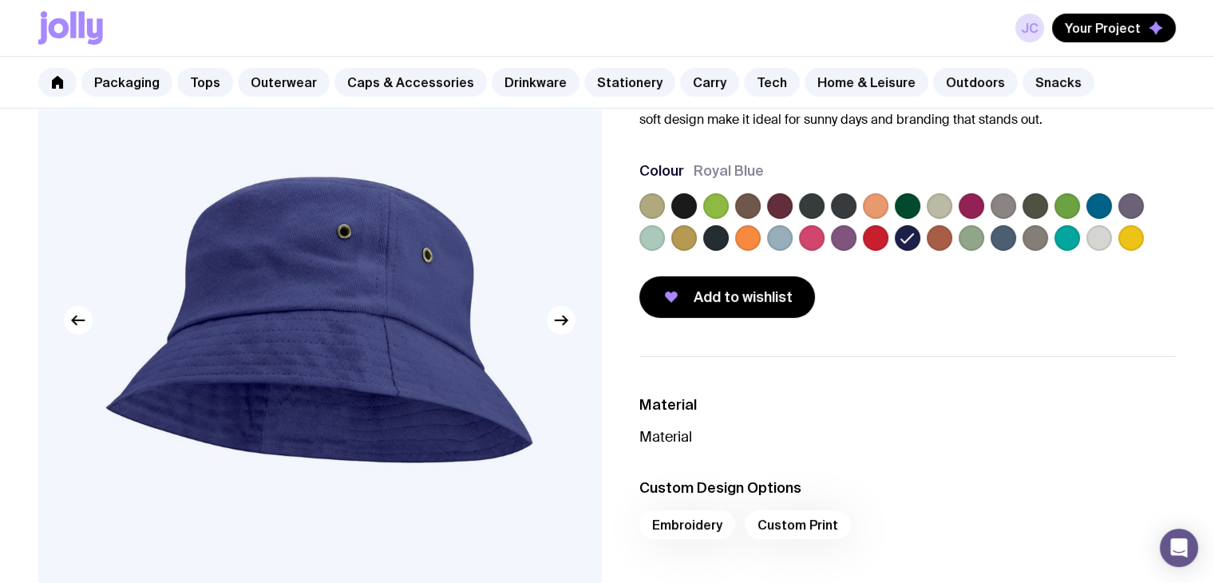
scroll to position [153, 0]
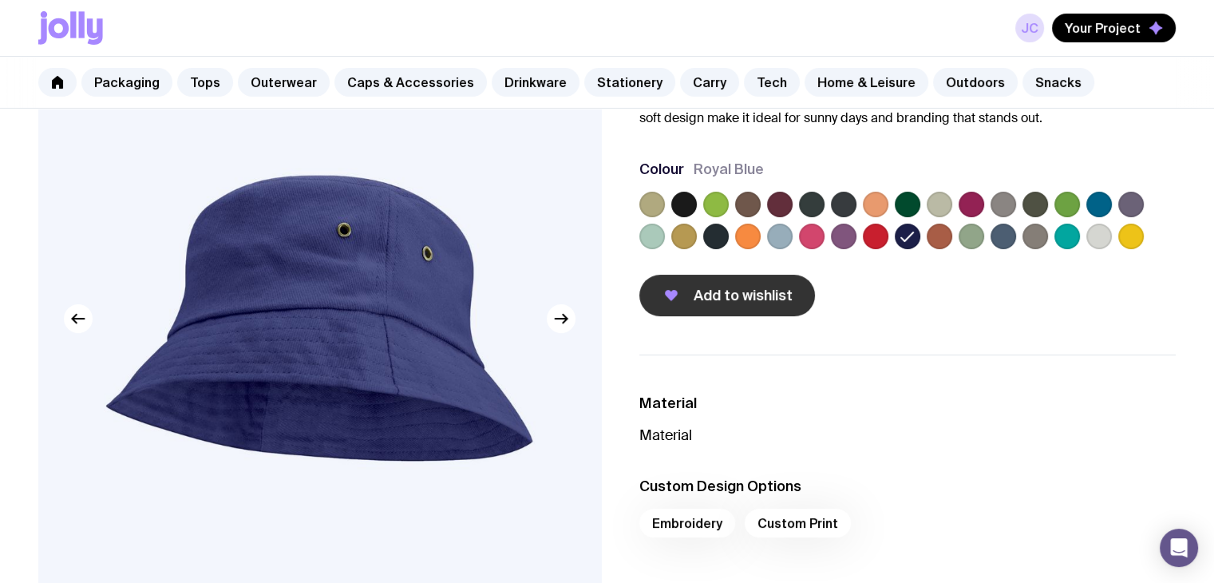
click at [747, 293] on span "Add to wishlist" at bounding box center [742, 295] width 99 height 19
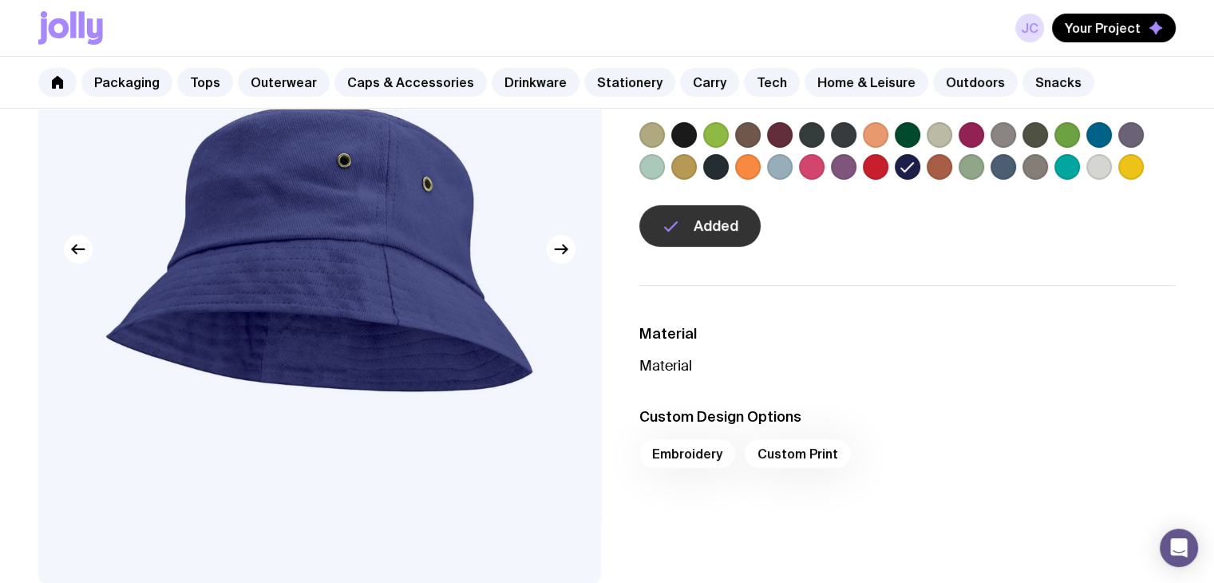
scroll to position [219, 0]
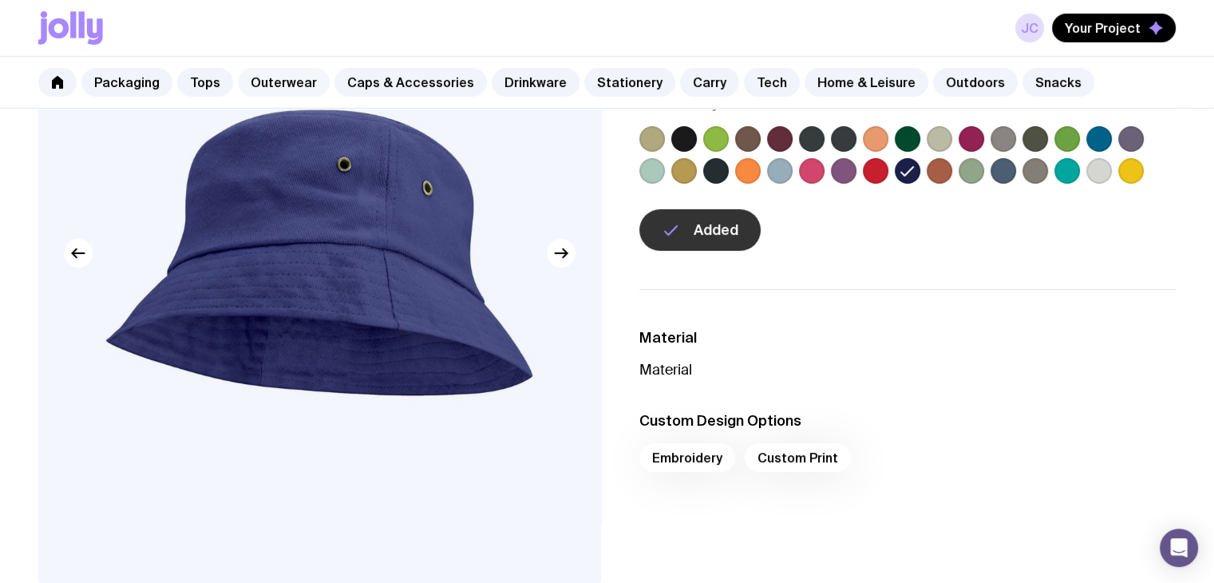
click at [253, 77] on link "Outerwear" at bounding box center [284, 82] width 92 height 29
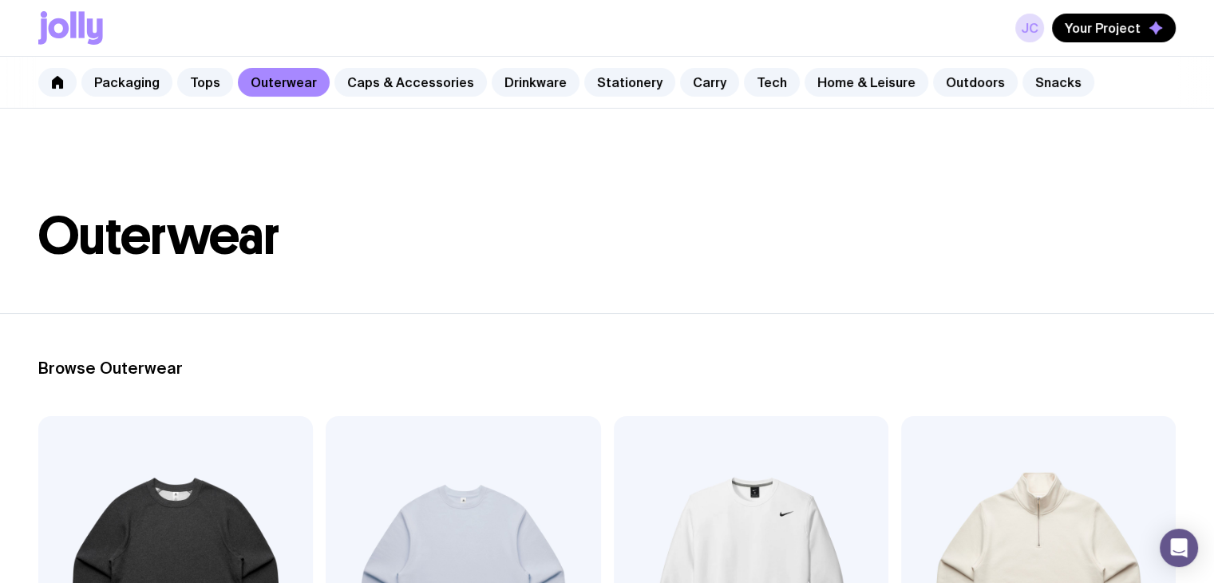
click at [462, 209] on header "Outerwear" at bounding box center [607, 211] width 1214 height 204
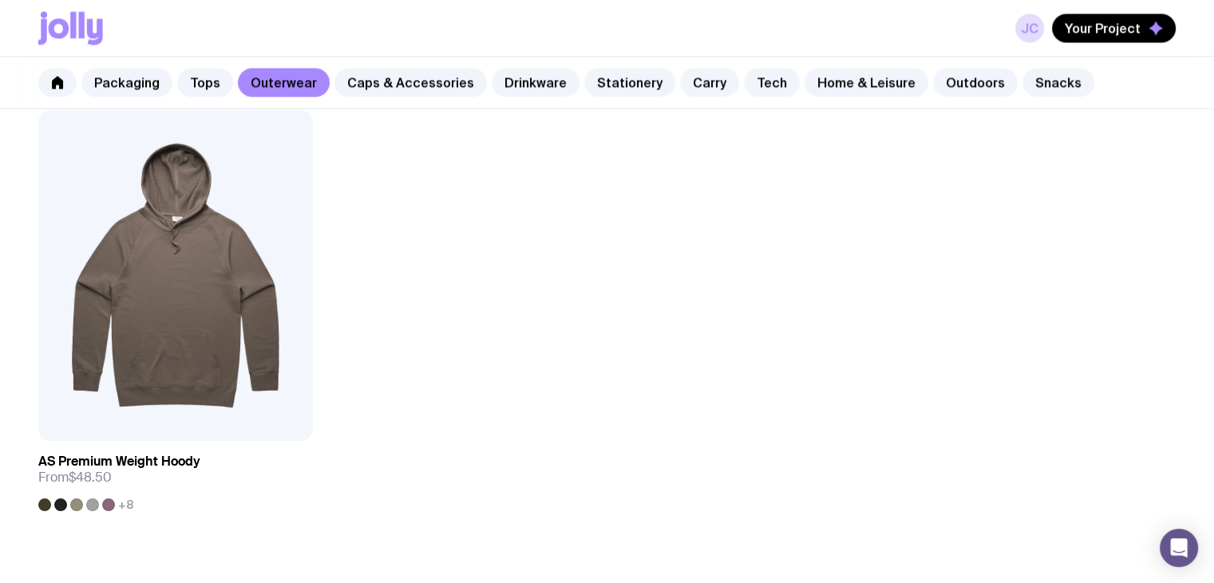
scroll to position [2586, 0]
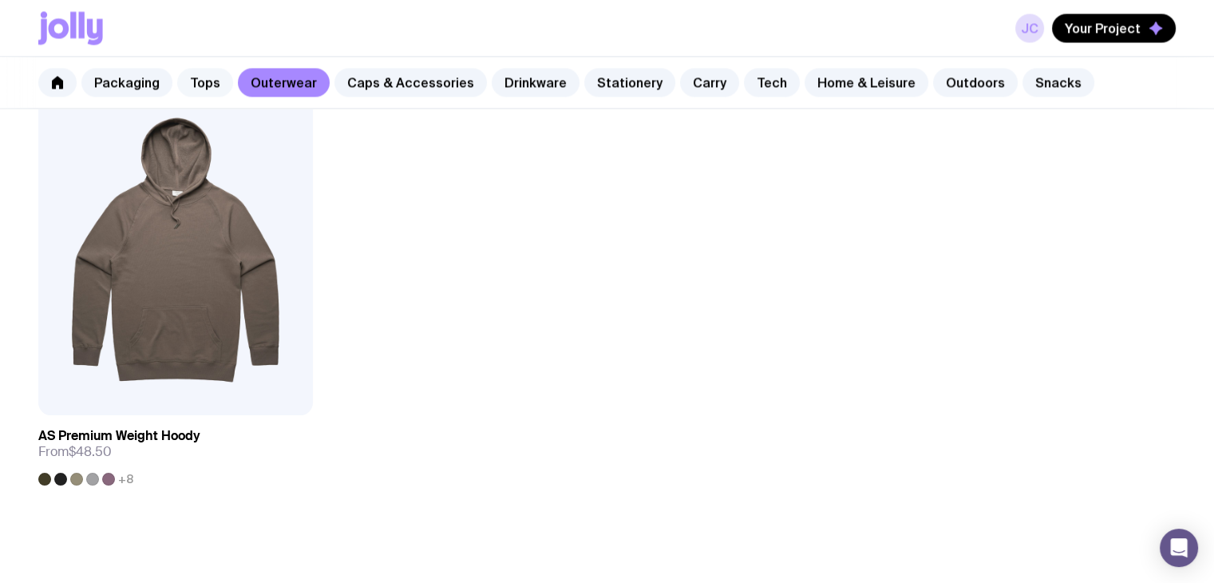
click at [184, 75] on link "Tops" at bounding box center [205, 82] width 56 height 29
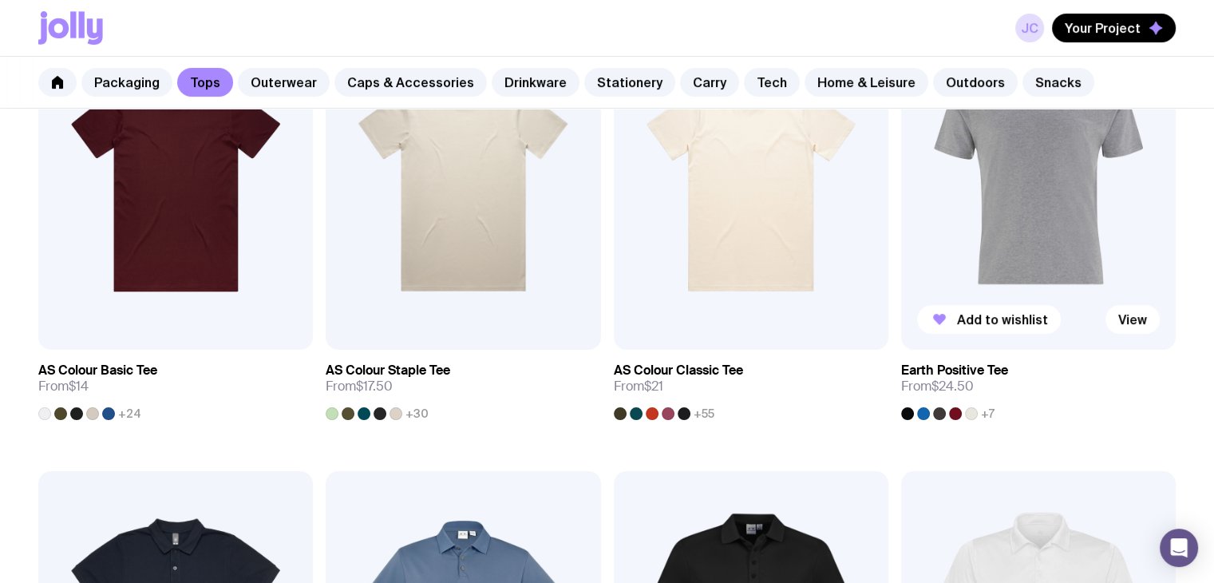
scroll to position [399, 0]
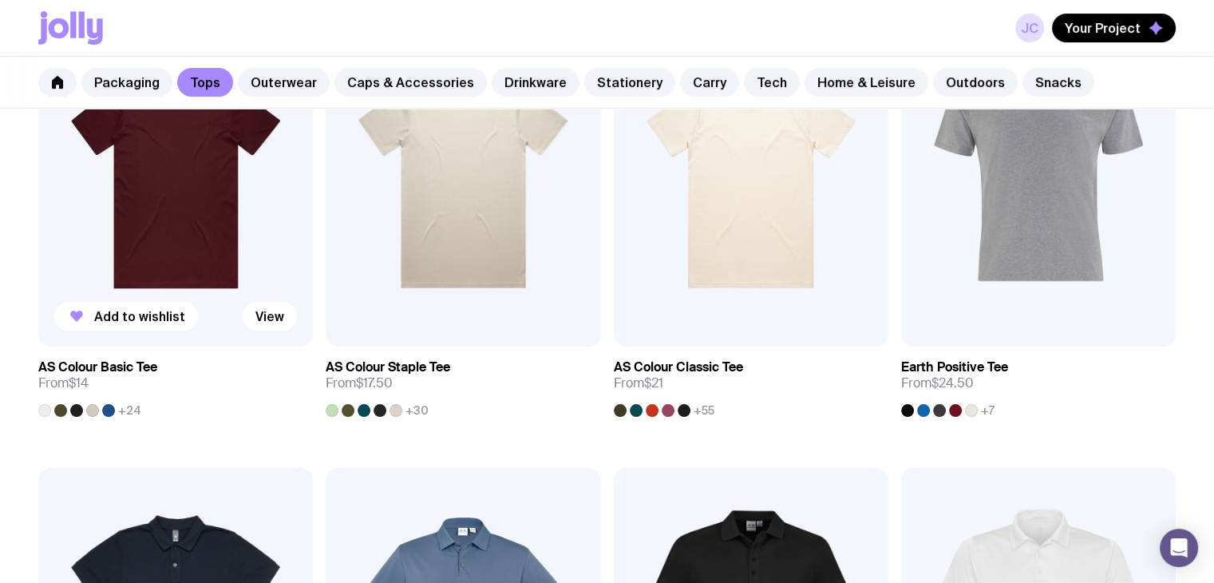
click at [137, 211] on img at bounding box center [175, 182] width 275 height 330
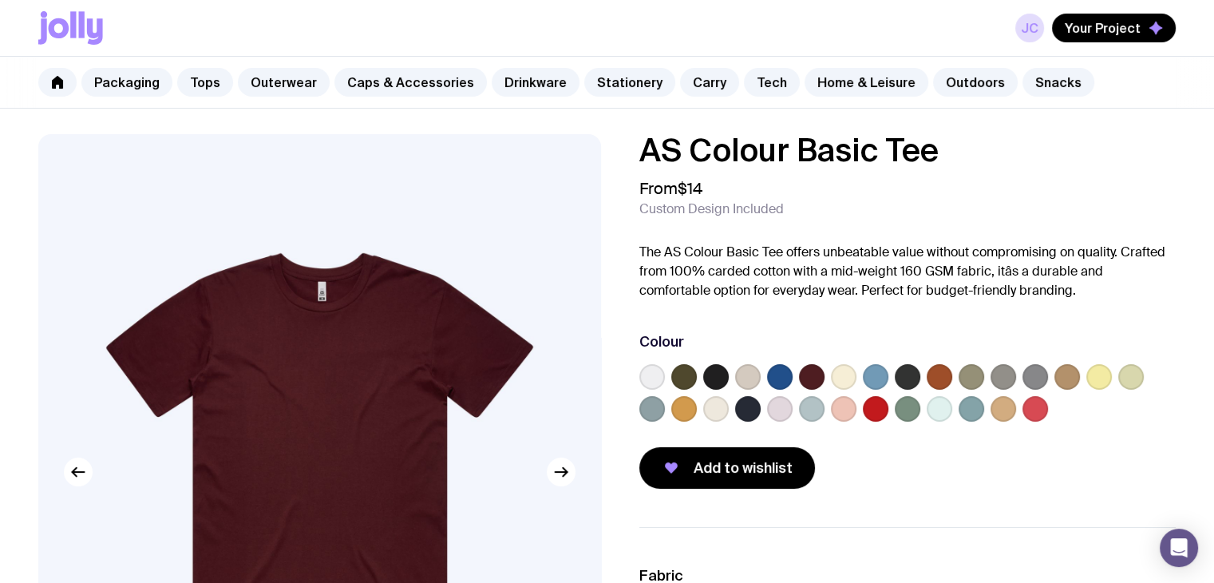
scroll to position [399, 0]
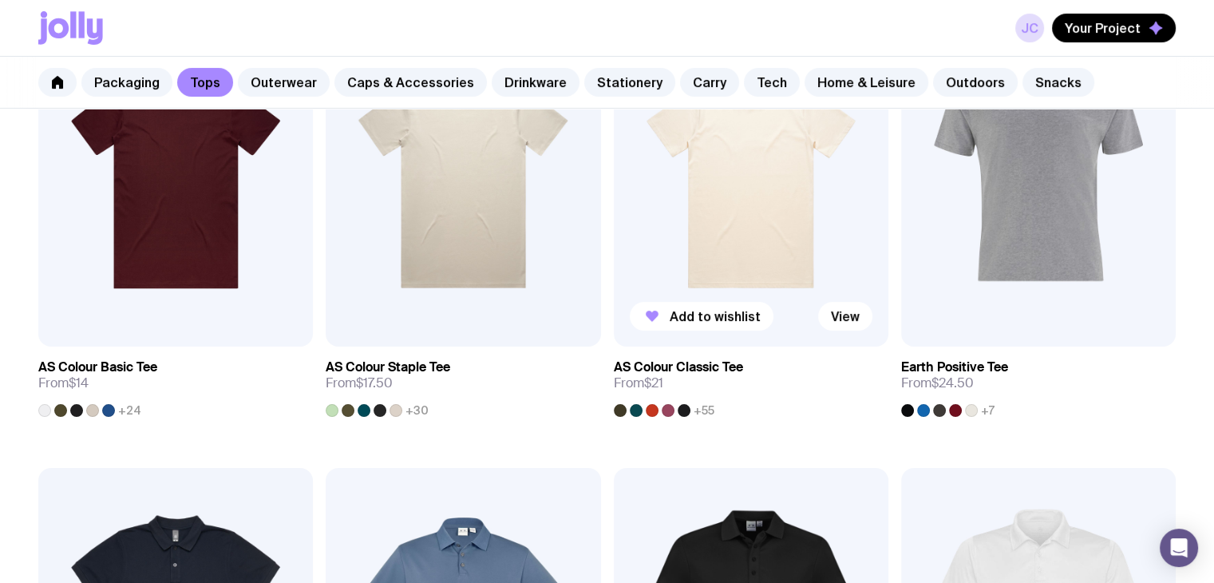
click at [694, 240] on img at bounding box center [751, 182] width 275 height 330
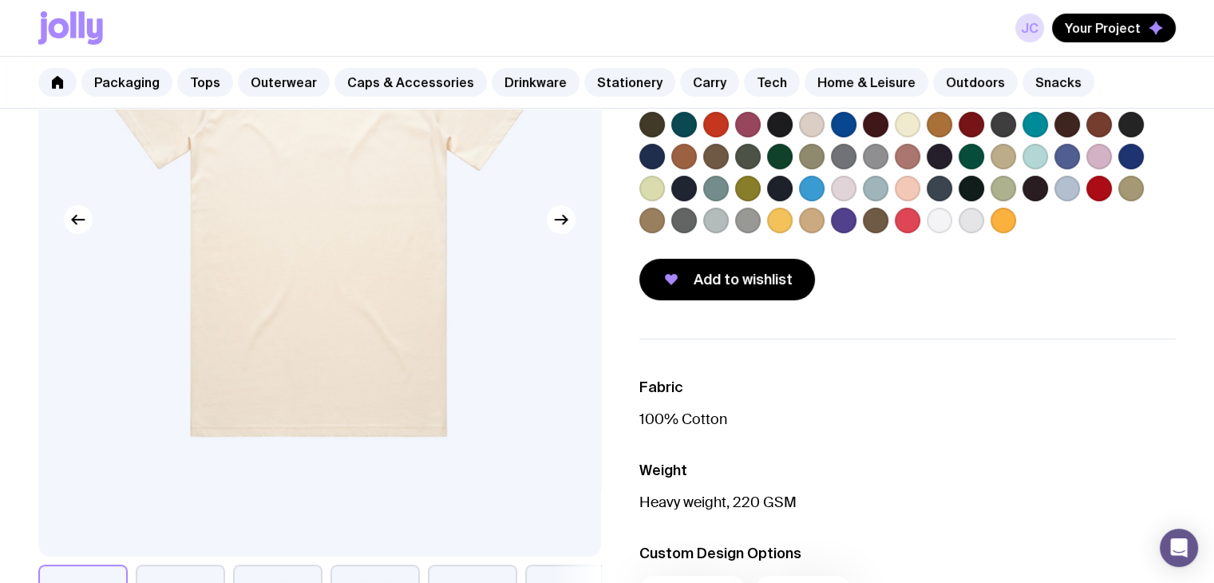
scroll to position [447, 0]
